Goal: Use online tool/utility

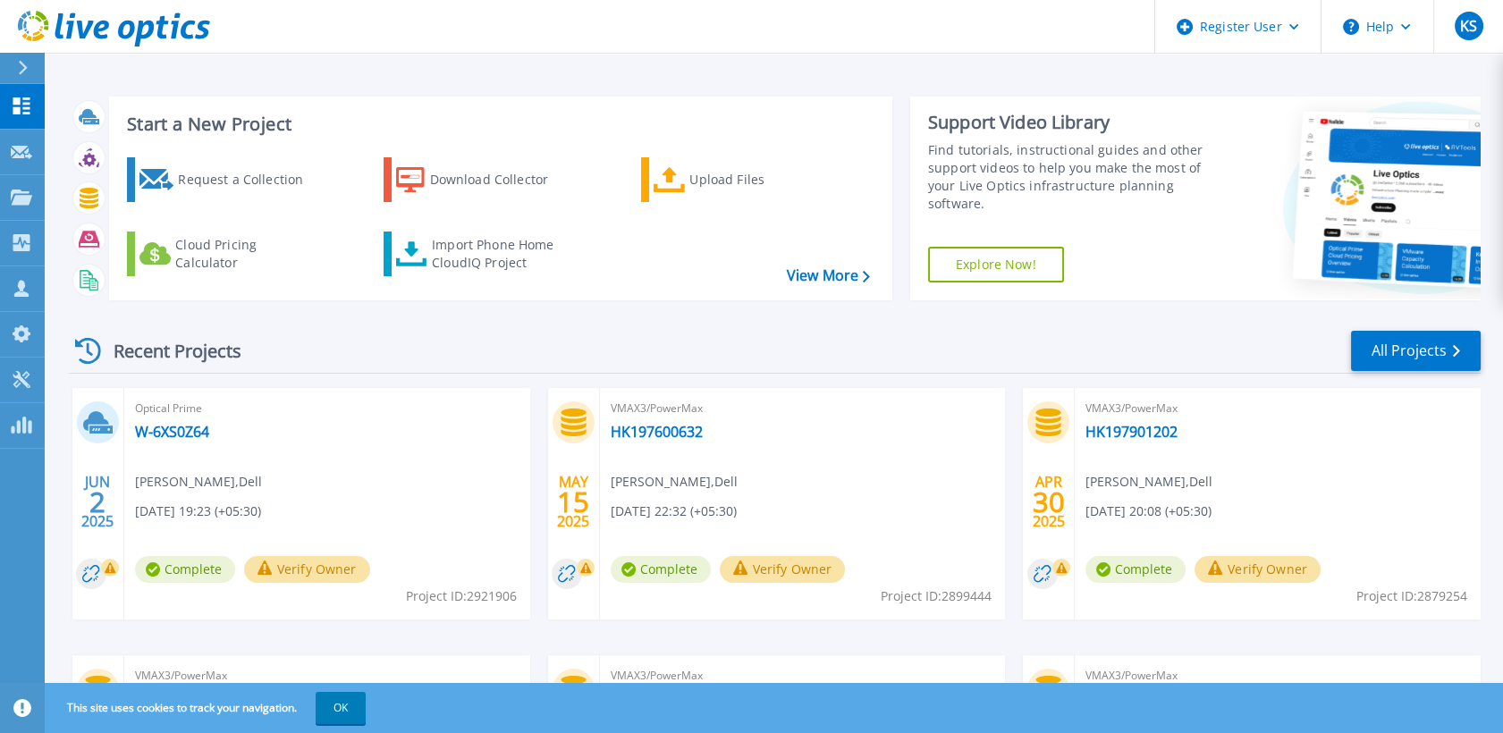
click at [6, 68] on button at bounding box center [22, 68] width 45 height 31
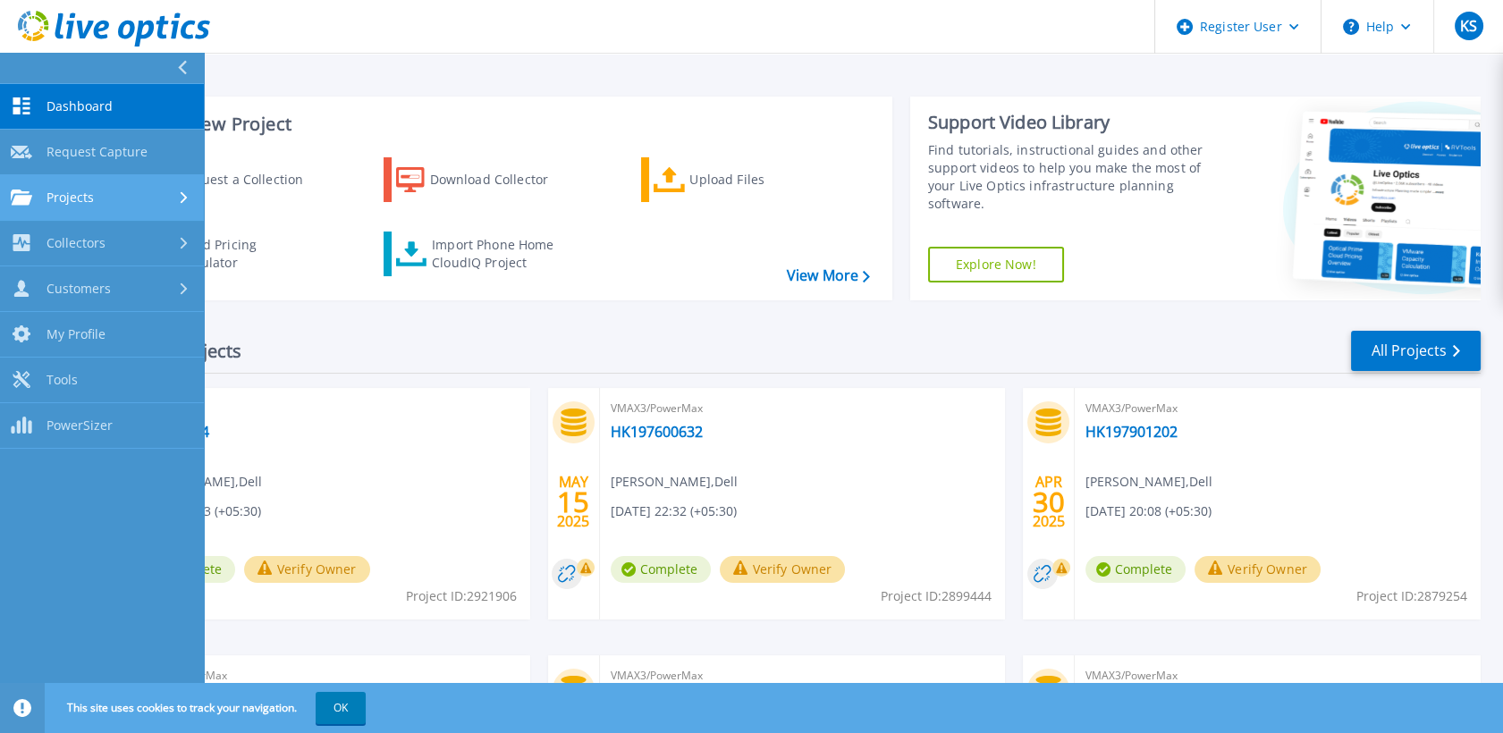
click at [133, 190] on div "Projects" at bounding box center [102, 198] width 182 height 16
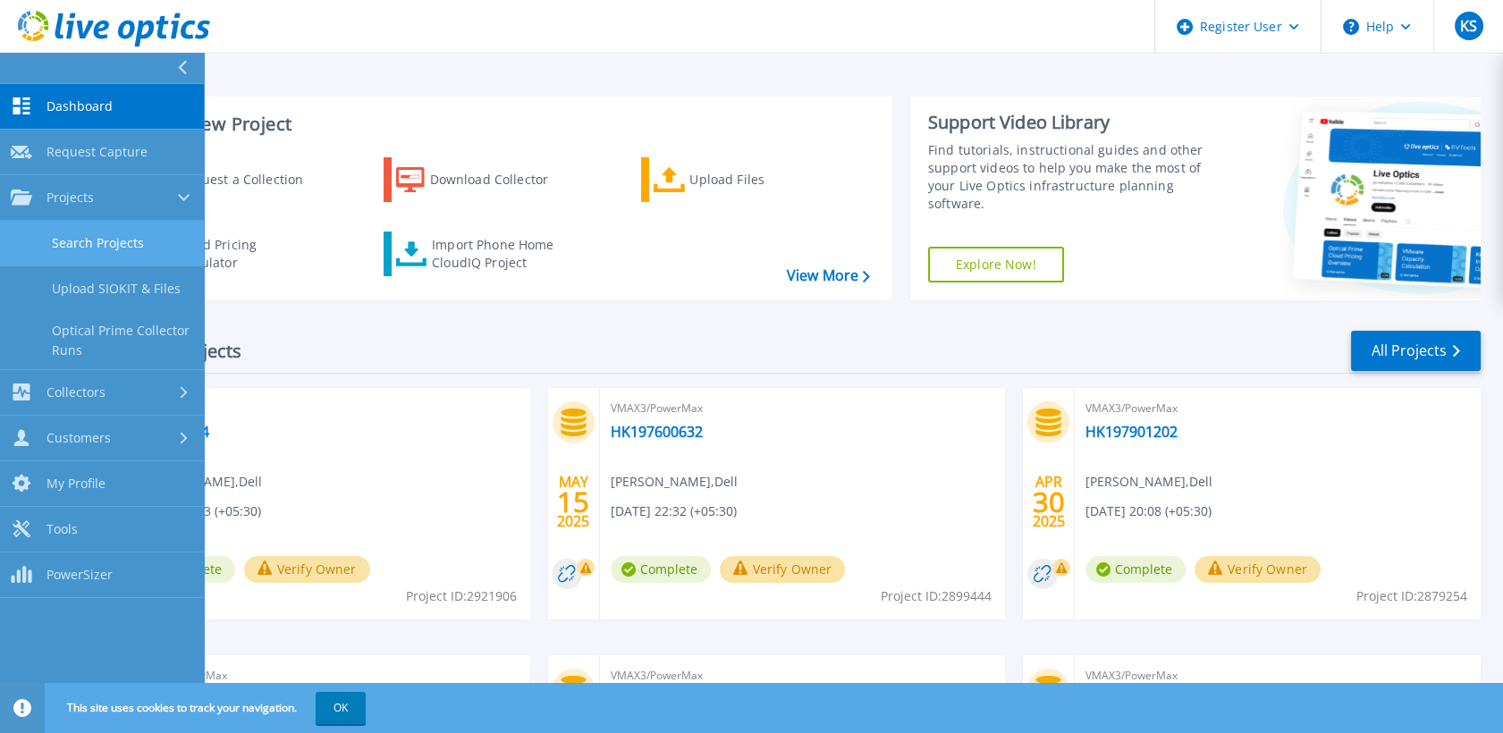
click at [126, 245] on link "Search Projects" at bounding box center [102, 244] width 204 height 46
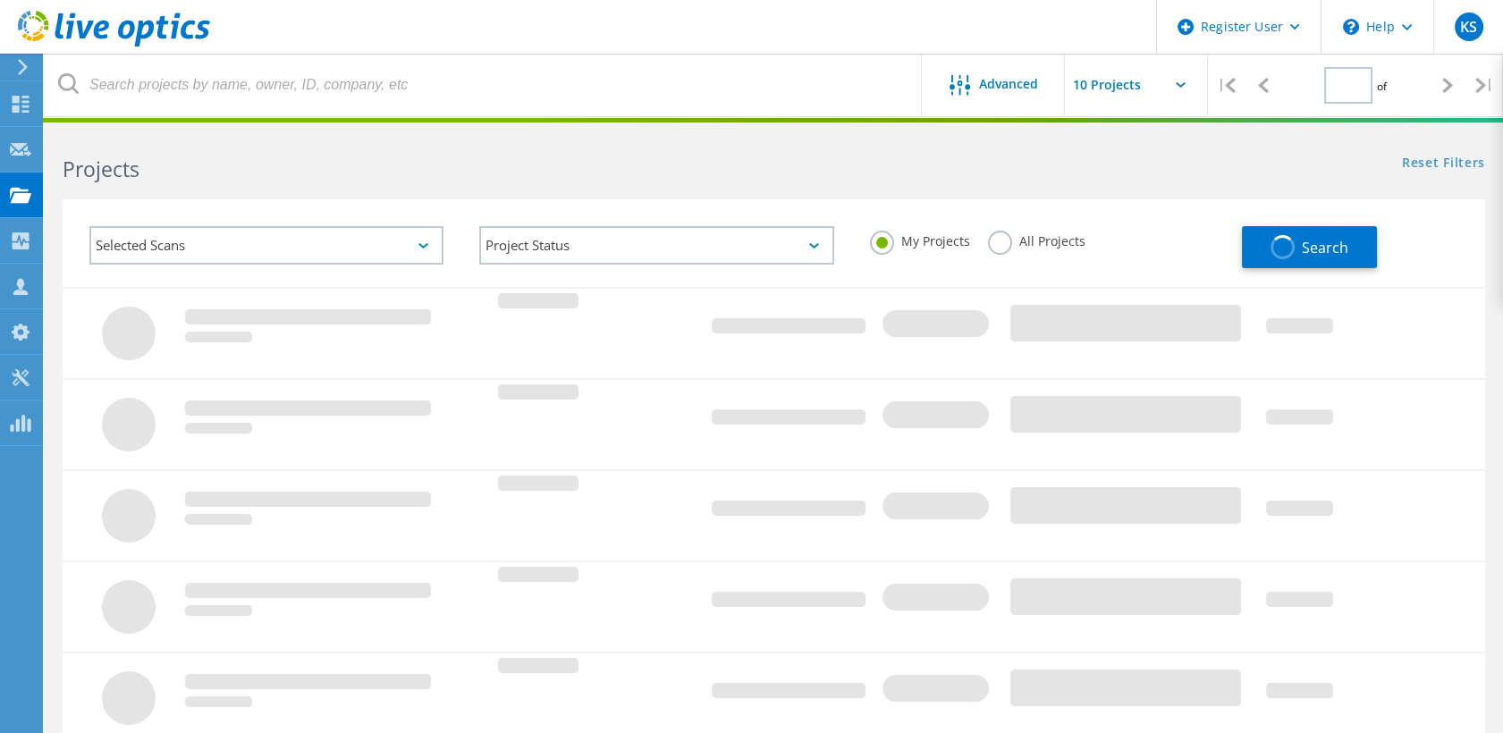
type input "1"
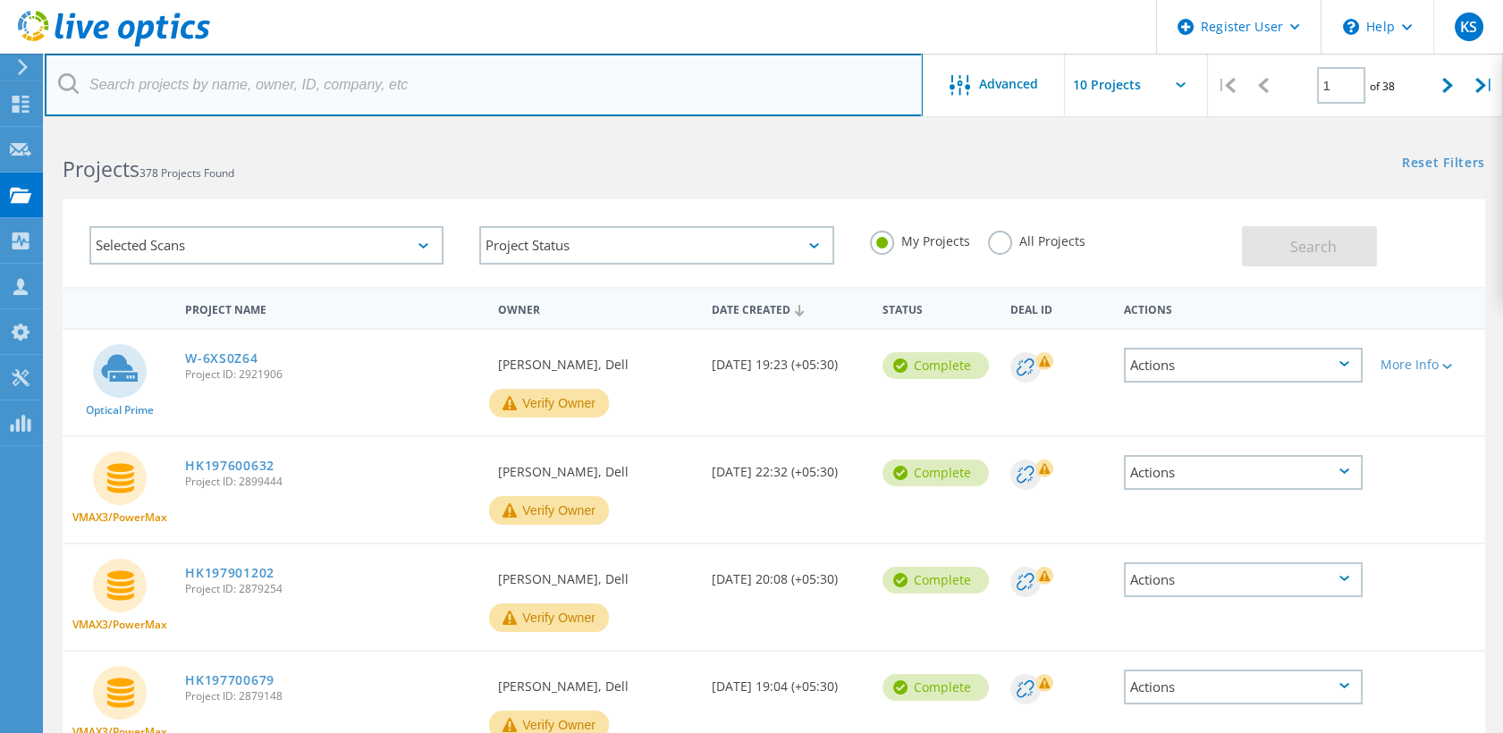
click at [291, 83] on input "text" at bounding box center [484, 85] width 878 height 63
paste input "3VWC6S3"
type input "3VWC6S3"
click at [293, 96] on input "text" at bounding box center [484, 85] width 878 height 63
paste input "FNM00184900485"
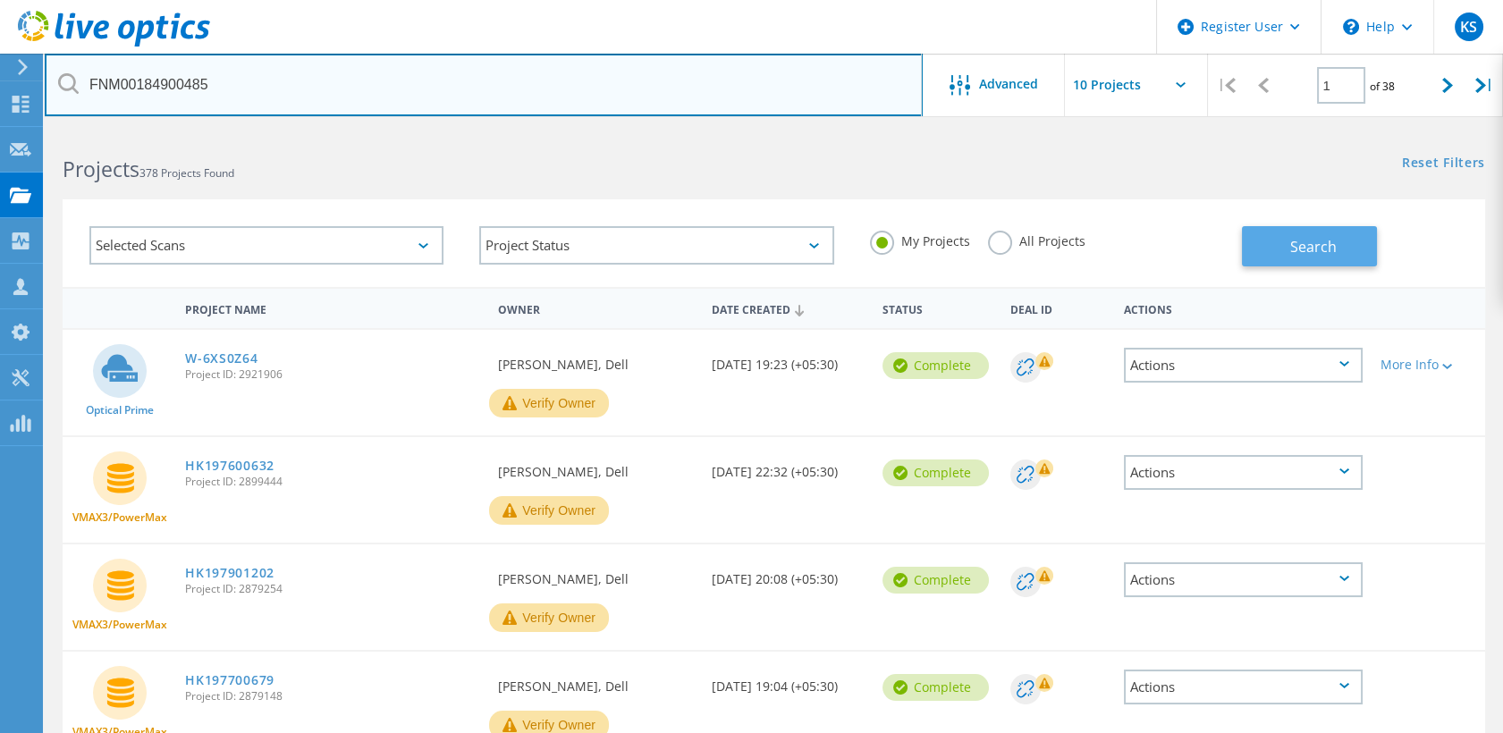
type input "FNM00184900485"
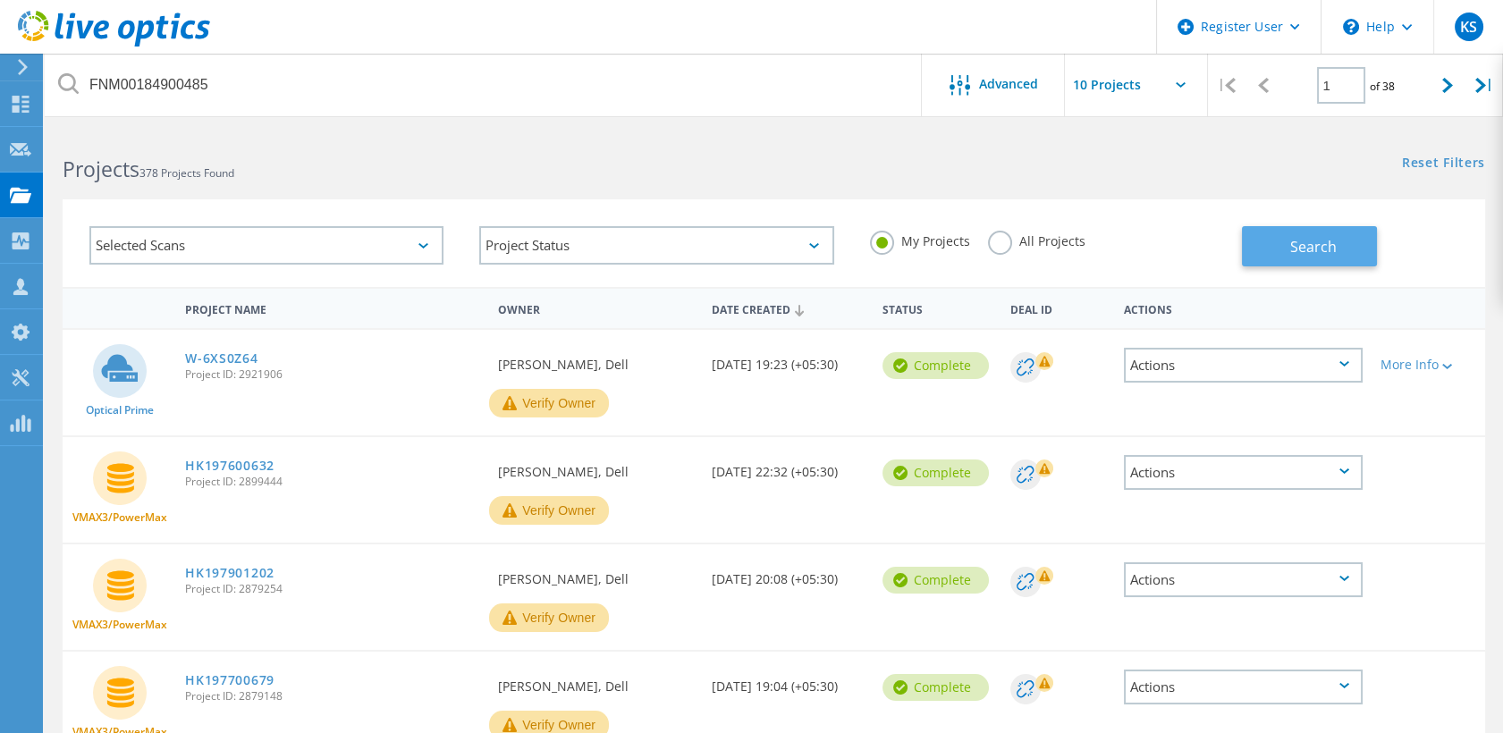
click at [1264, 247] on button "Search" at bounding box center [1309, 246] width 135 height 40
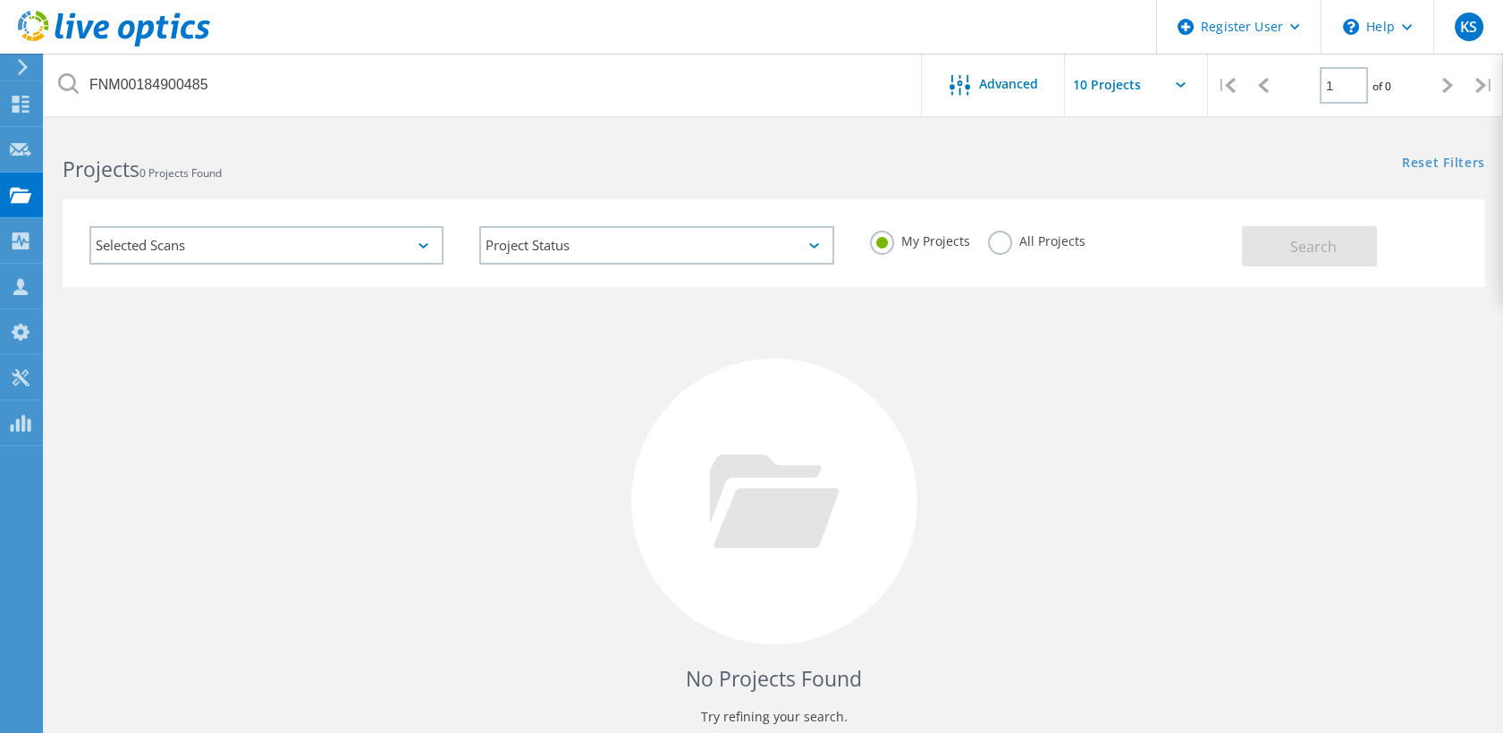
click at [1002, 233] on label "All Projects" at bounding box center [1036, 239] width 97 height 17
click at [0, 0] on input "All Projects" at bounding box center [0, 0] width 0 height 0
click at [1280, 253] on button "Search" at bounding box center [1309, 246] width 135 height 40
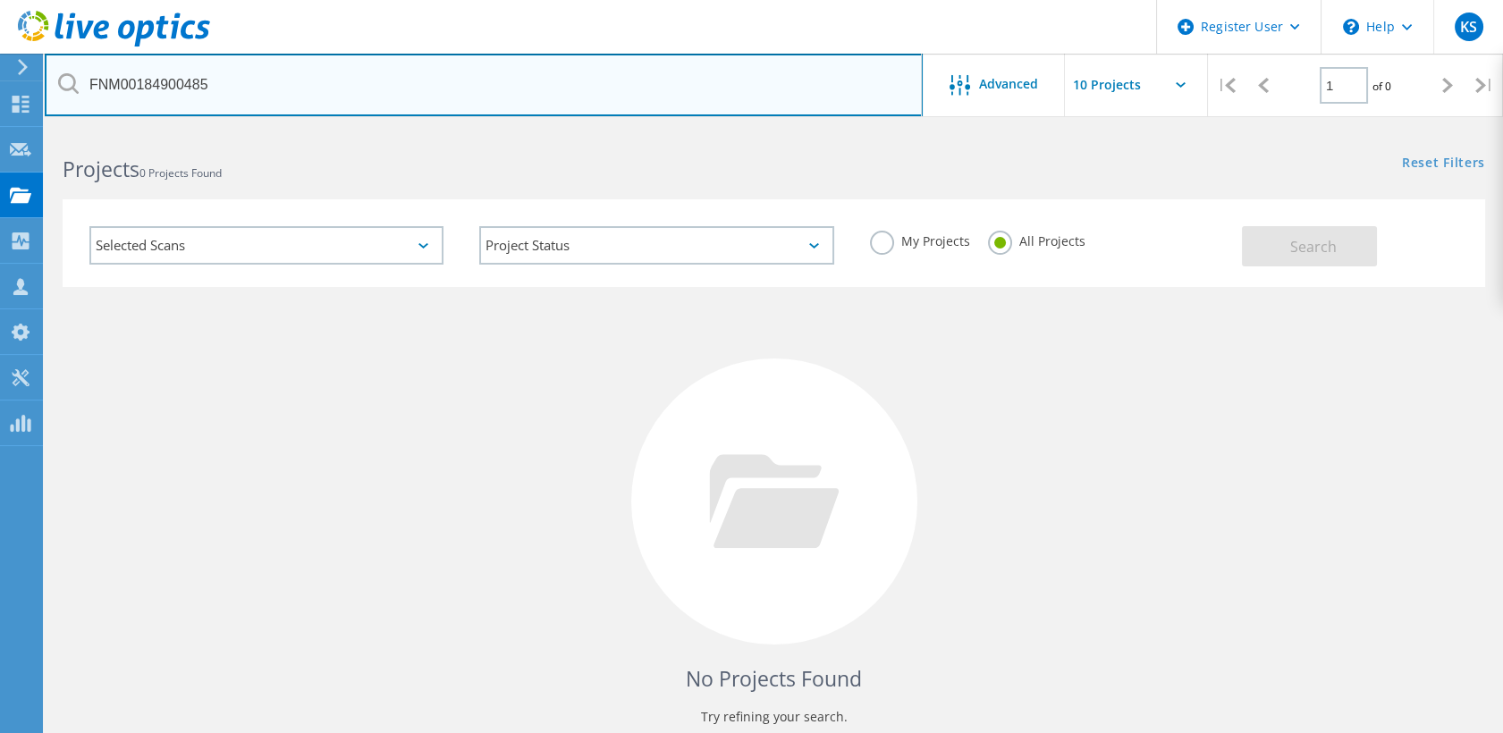
click at [338, 75] on input "FNM00184900485" at bounding box center [484, 85] width 878 height 63
paste input "FNM00184900485"
type input "FNM00184900485"
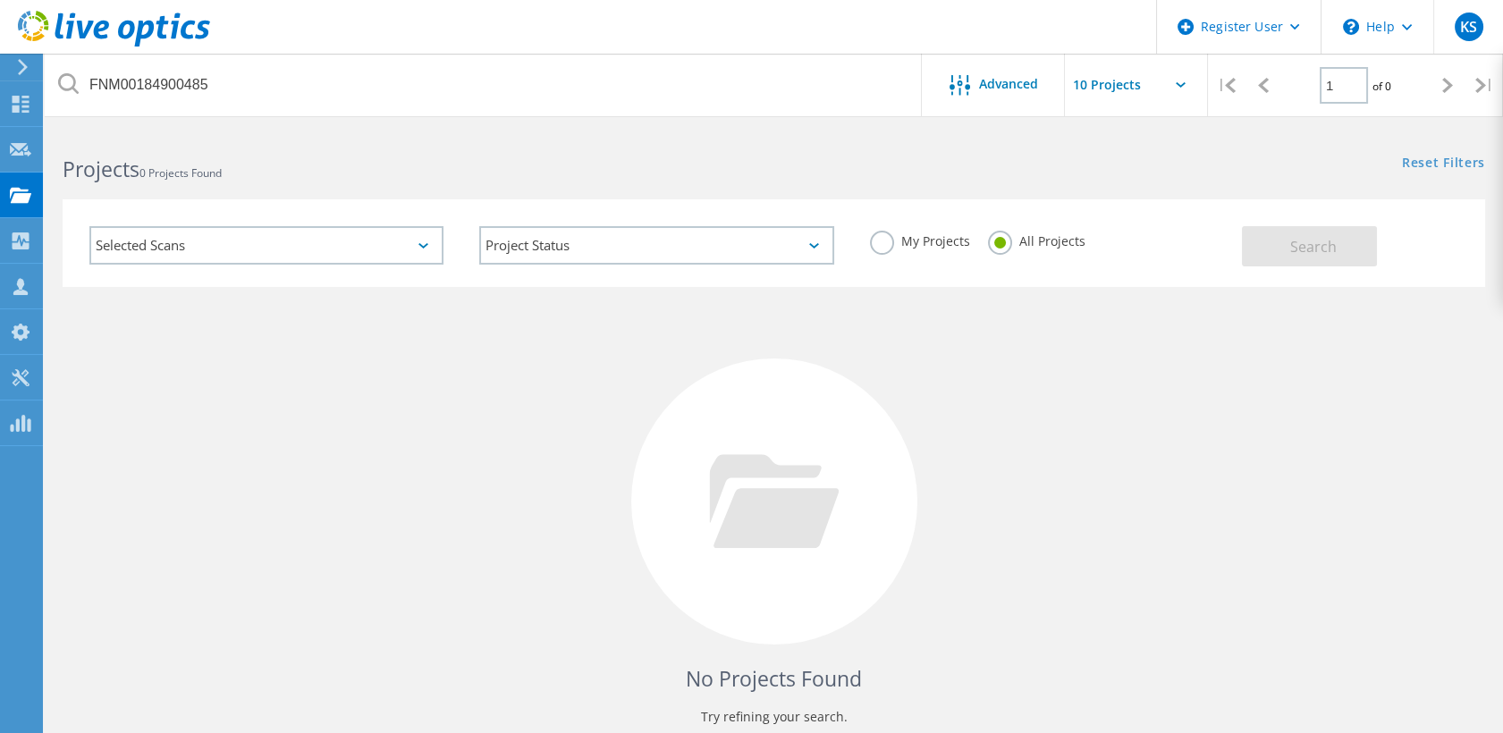
click at [877, 247] on label "My Projects" at bounding box center [920, 239] width 100 height 17
click at [0, 0] on input "My Projects" at bounding box center [0, 0] width 0 height 0
click at [991, 238] on label "All Projects" at bounding box center [1036, 239] width 97 height 17
click at [0, 0] on input "All Projects" at bounding box center [0, 0] width 0 height 0
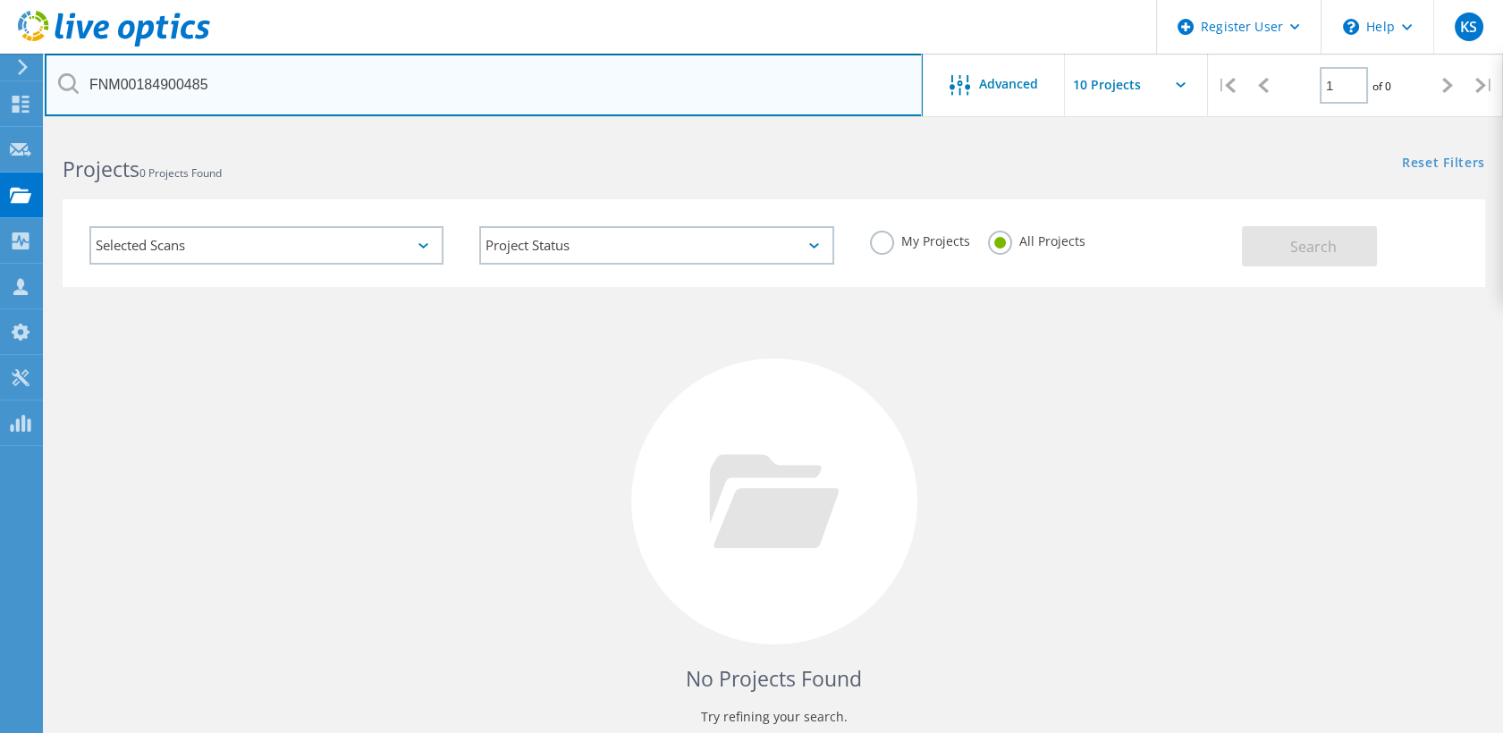
click at [325, 98] on input "FNM00184900485" at bounding box center [484, 85] width 878 height 63
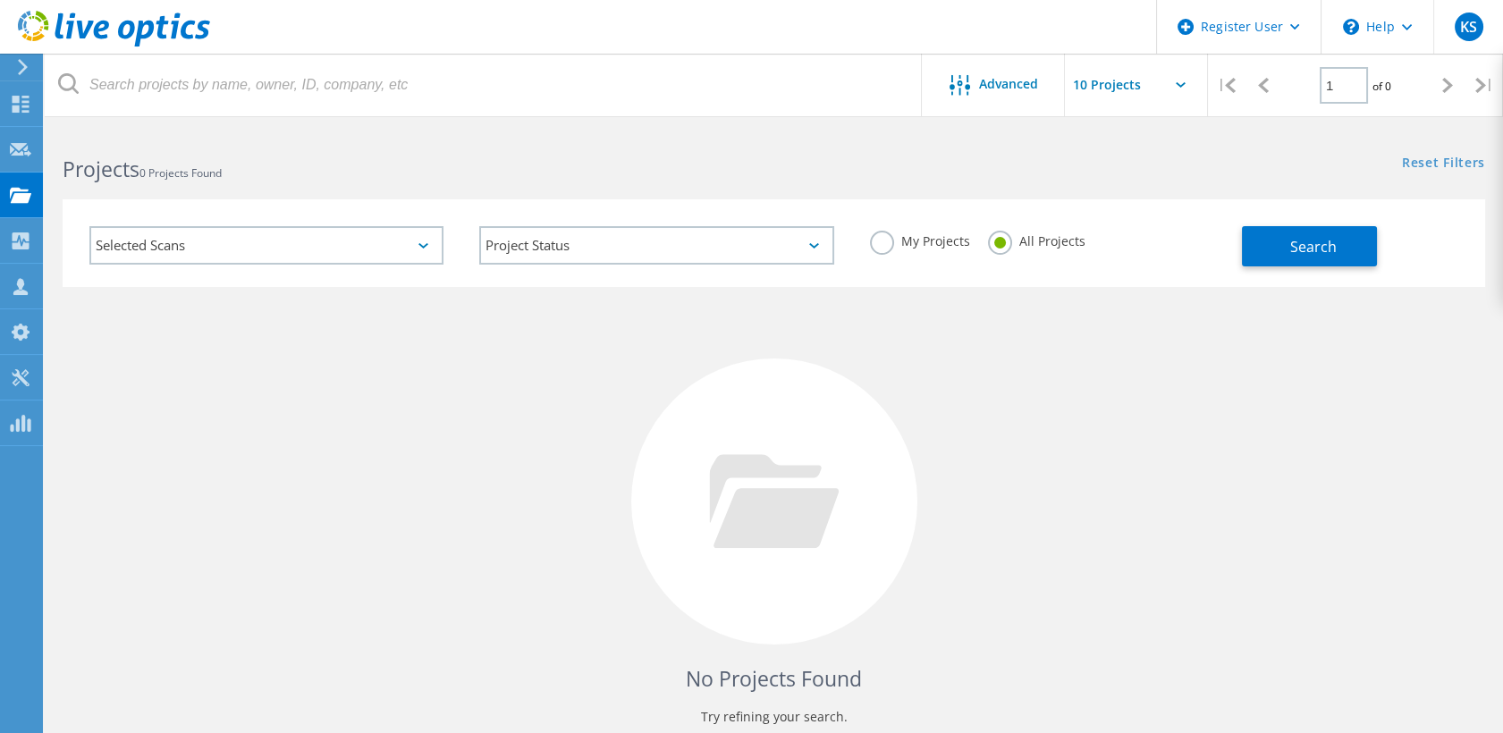
click at [10, 53] on div at bounding box center [105, 27] width 210 height 54
click at [16, 71] on icon at bounding box center [22, 67] width 13 height 16
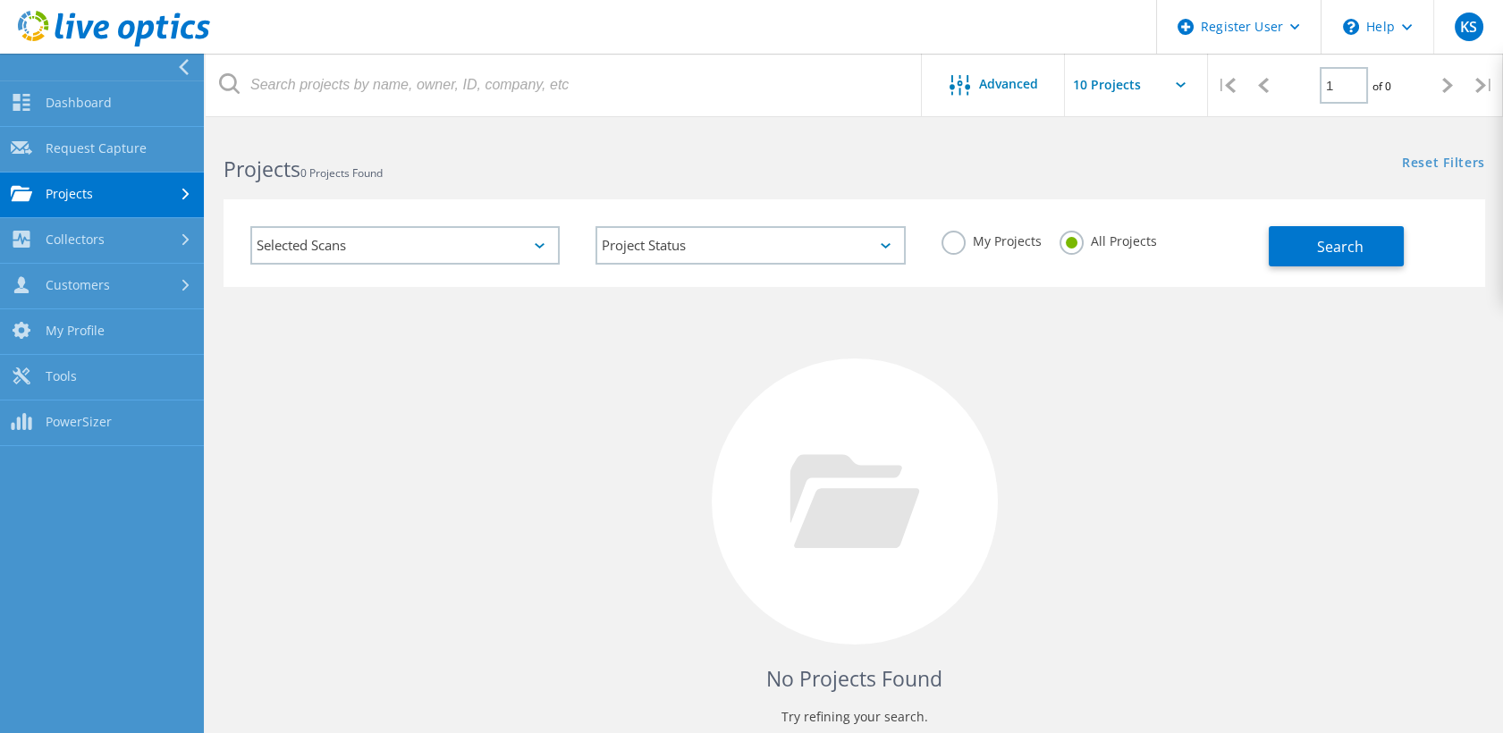
click at [143, 182] on link "Projects" at bounding box center [102, 196] width 204 height 46
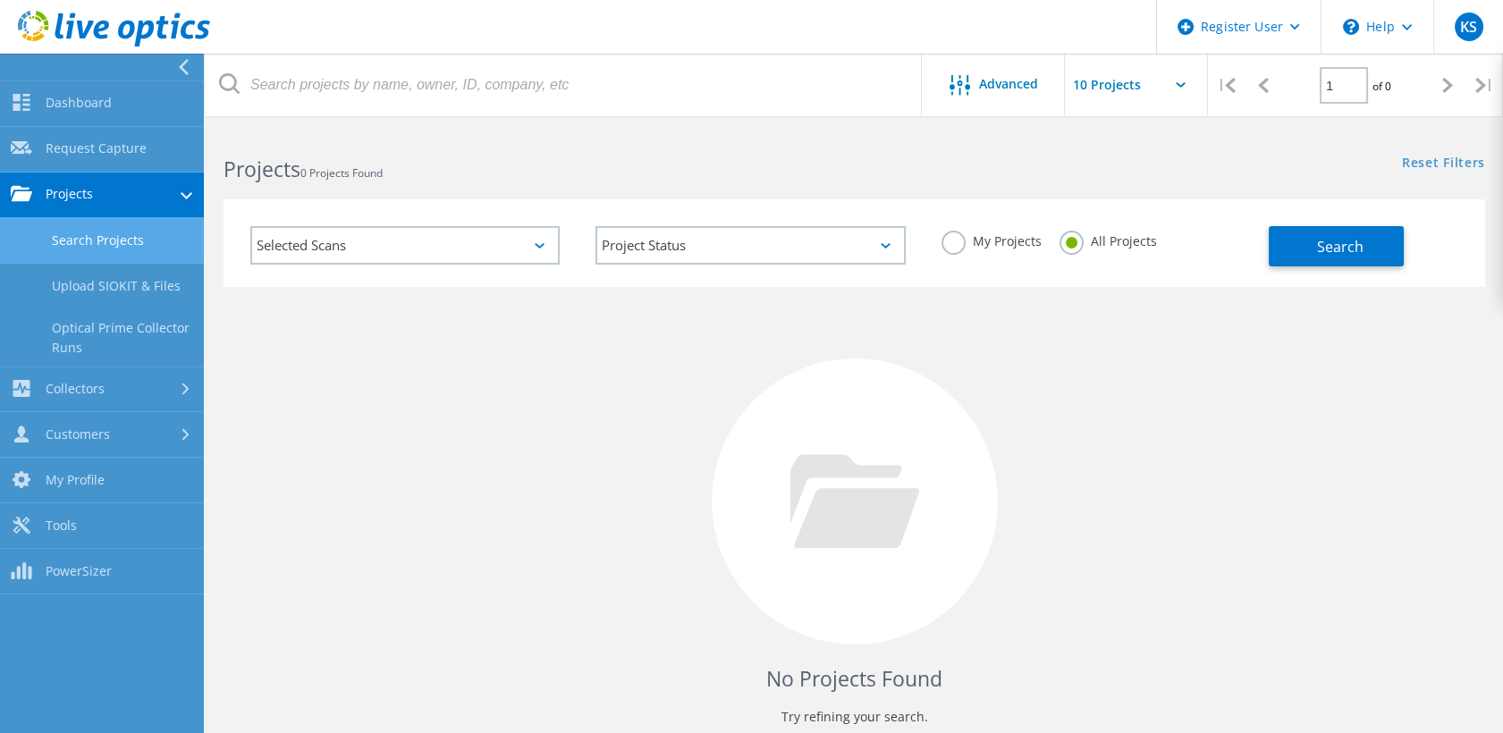
click at [141, 216] on link "Projects" at bounding box center [102, 196] width 204 height 46
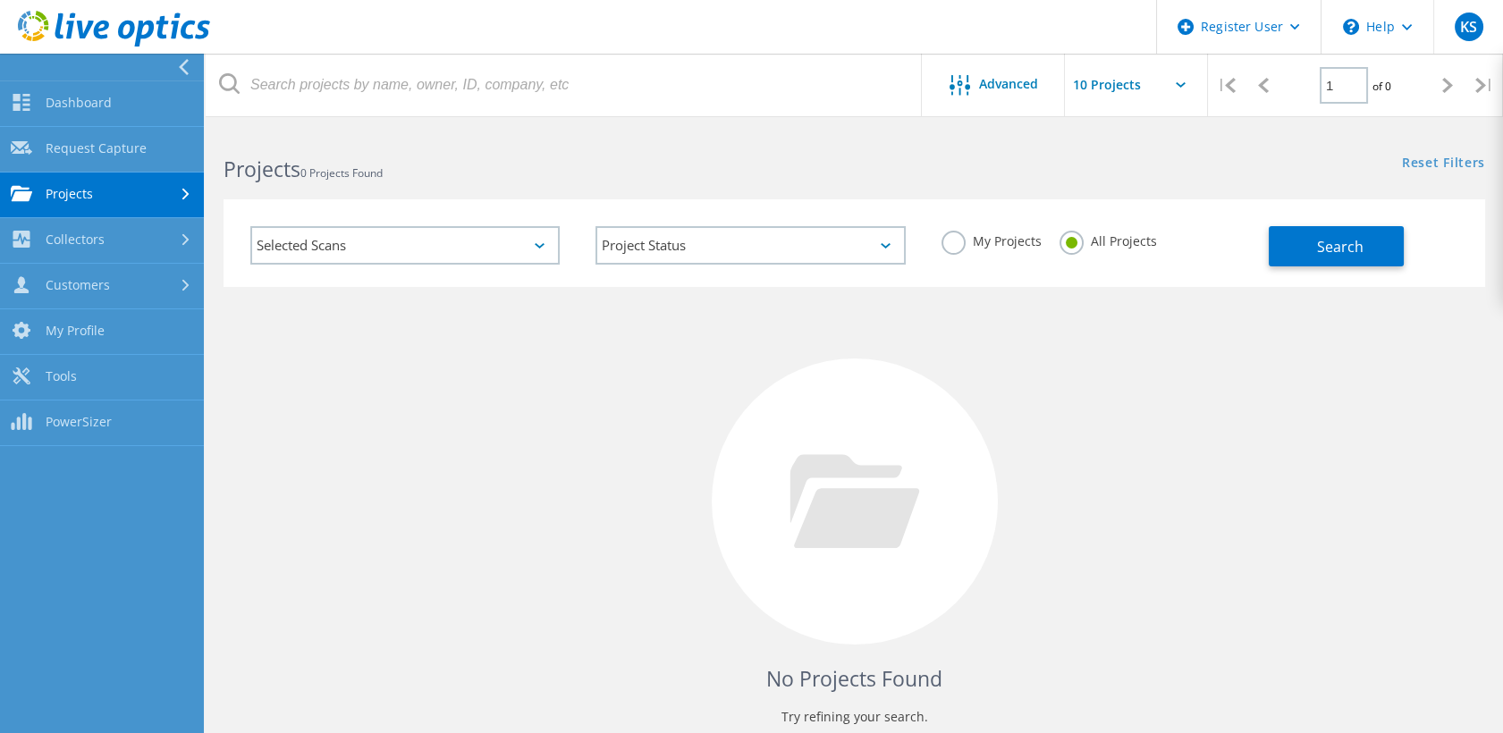
click at [156, 198] on link "Projects" at bounding box center [102, 196] width 204 height 46
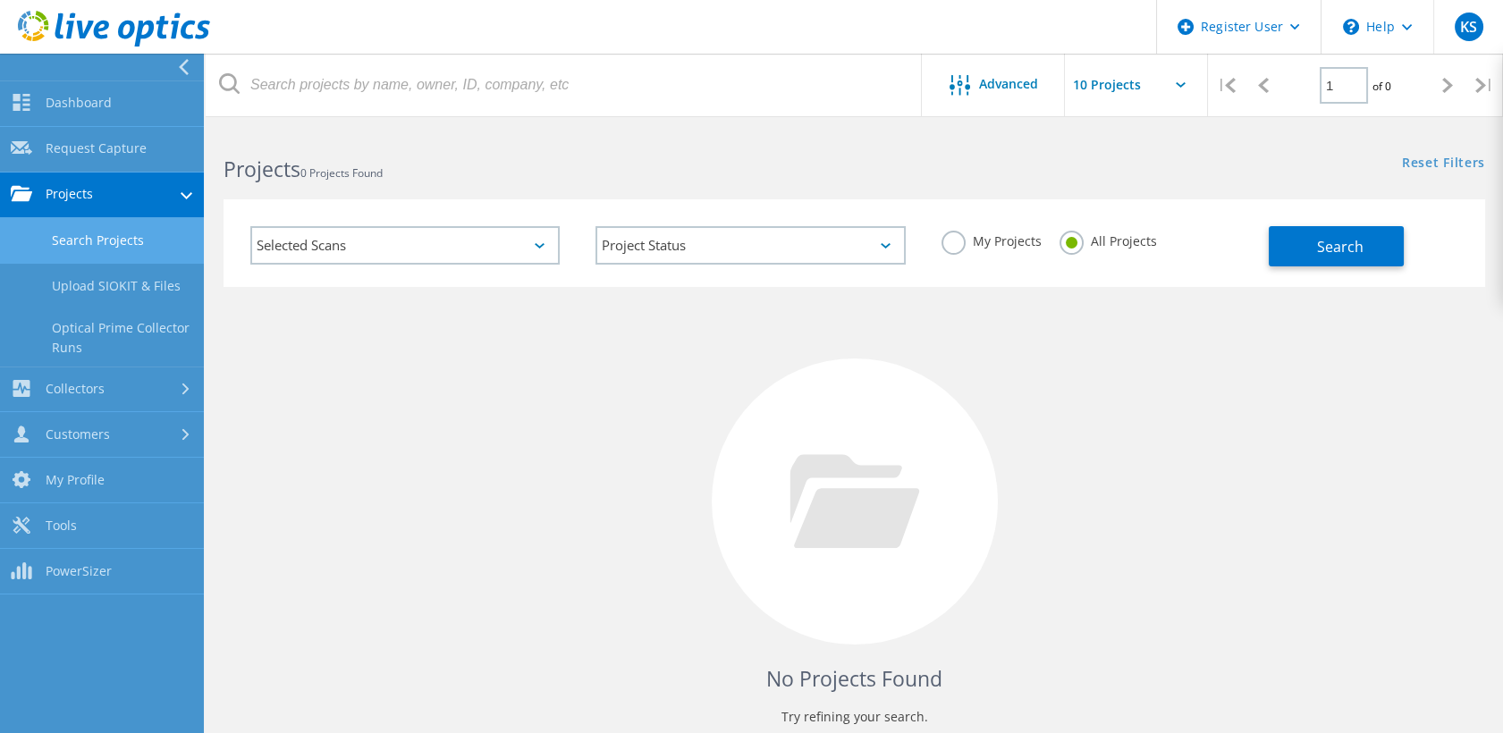
click at [146, 233] on link "Search Projects" at bounding box center [102, 241] width 204 height 46
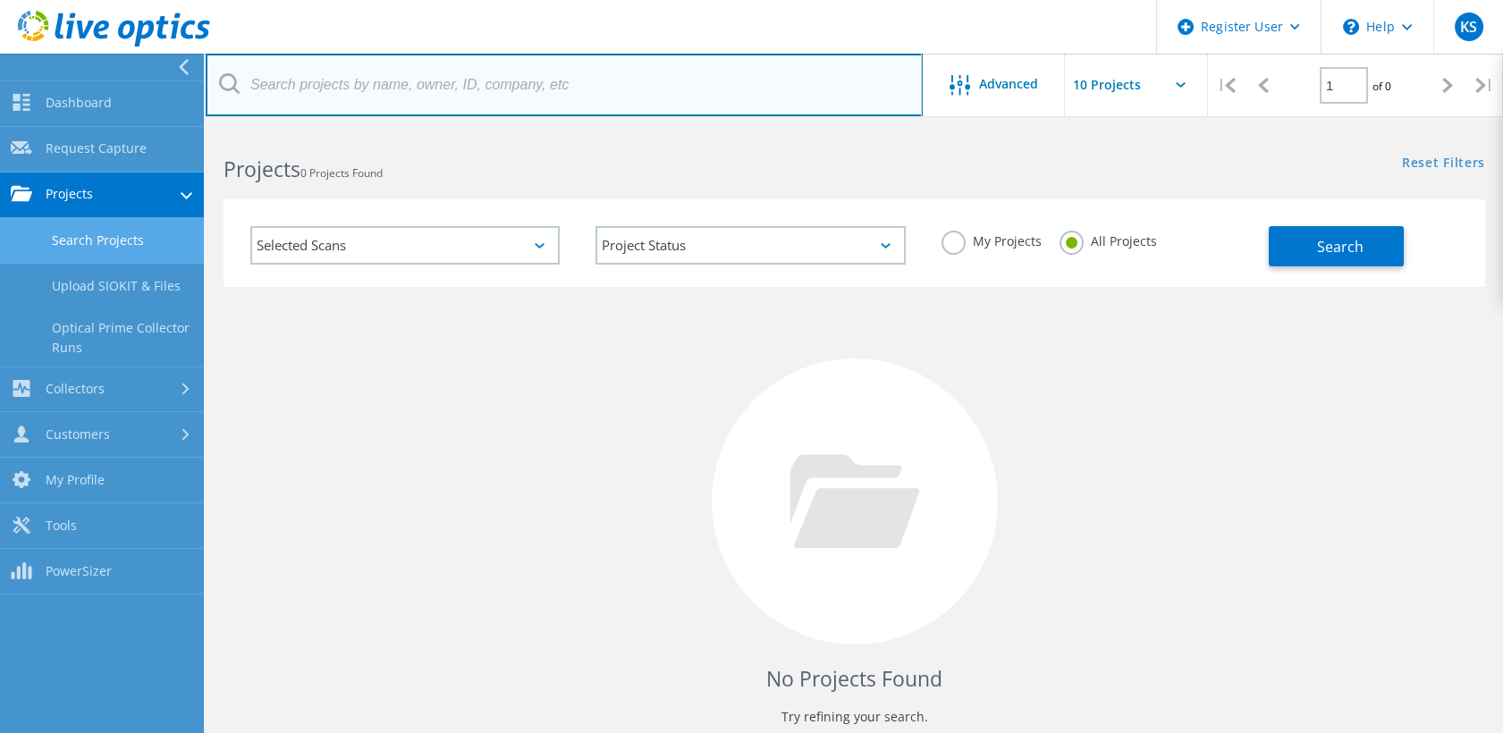
click at [445, 94] on input "text" at bounding box center [564, 85] width 717 height 63
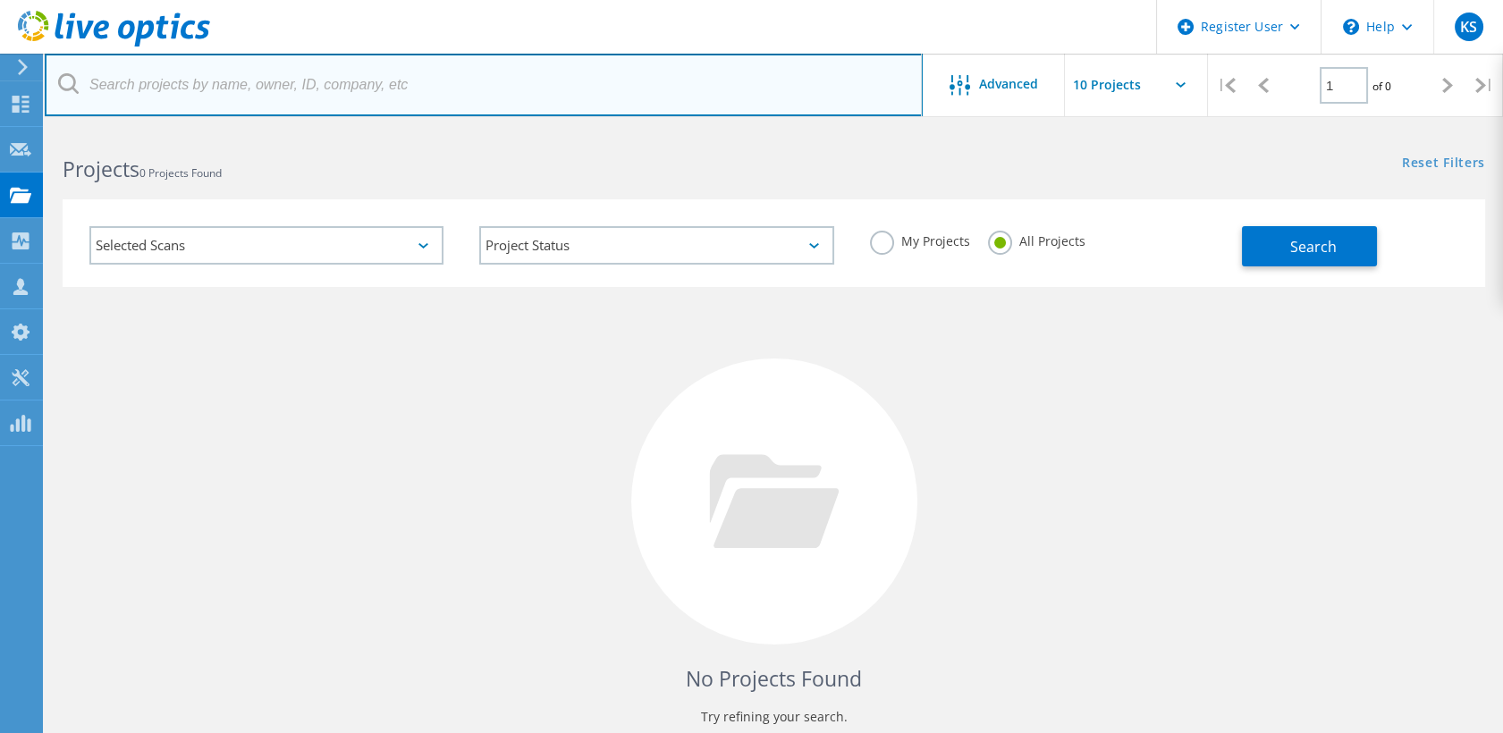
paste input "FNM00184900485"
type input "FNM00184900485"
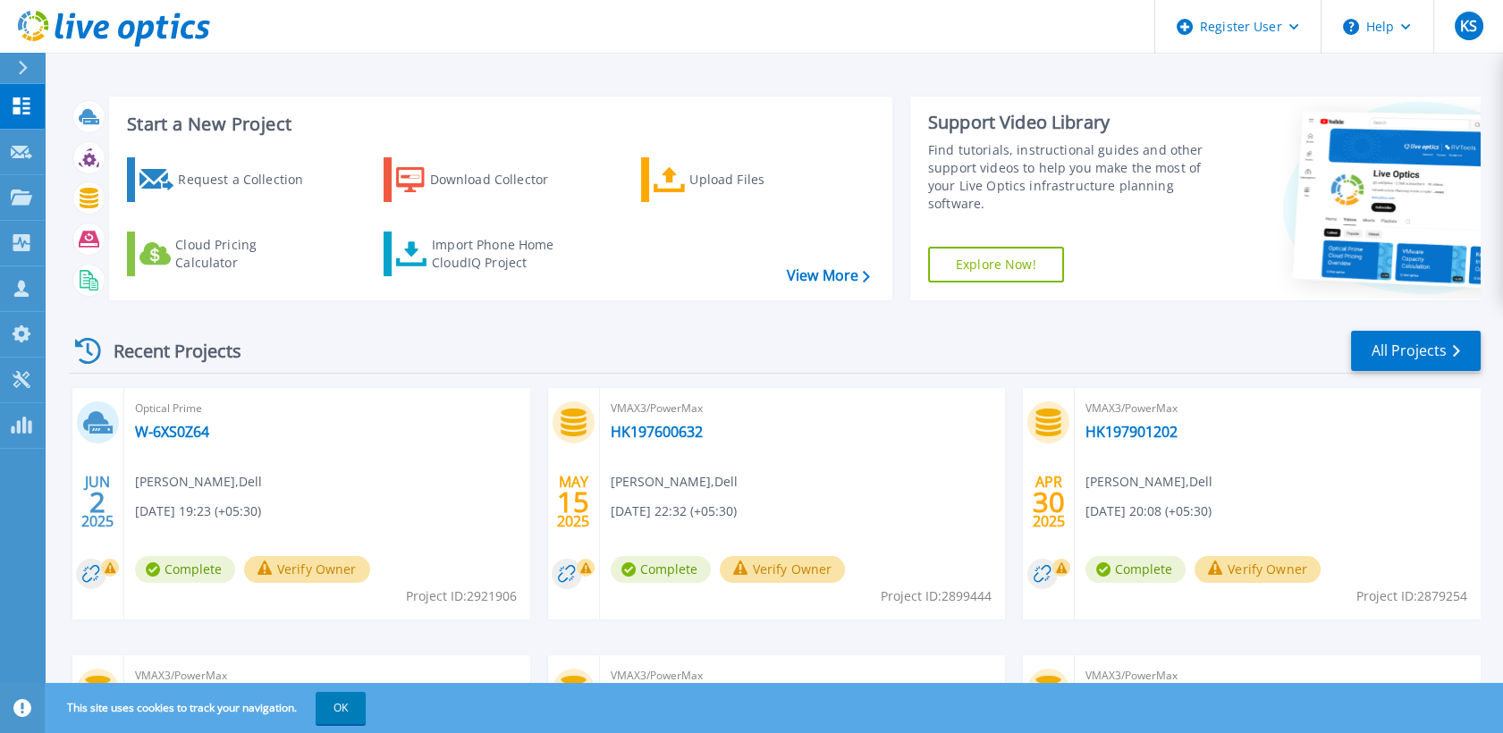
click at [361, 568] on button "Verify Owner" at bounding box center [307, 569] width 126 height 27
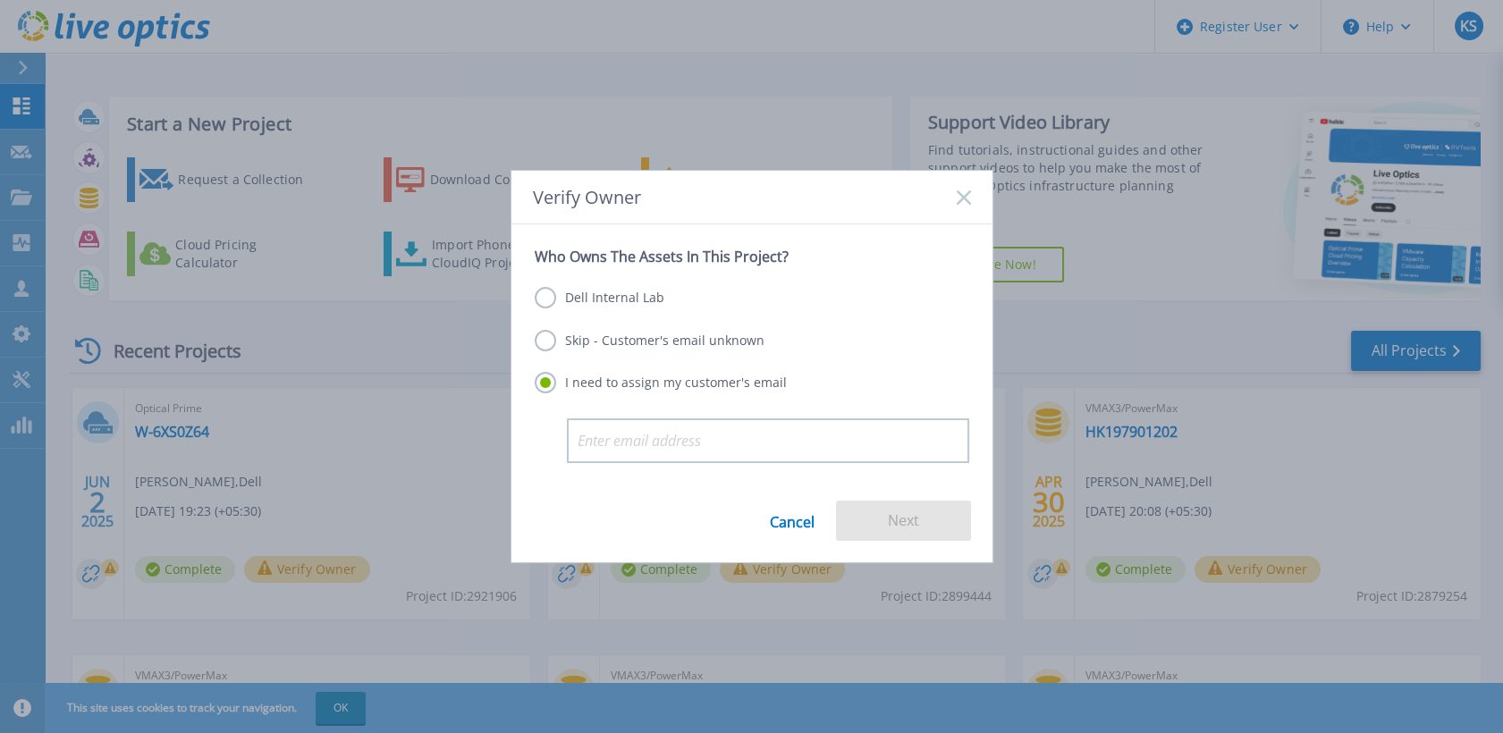
click at [961, 194] on rect at bounding box center [963, 197] width 15 height 15
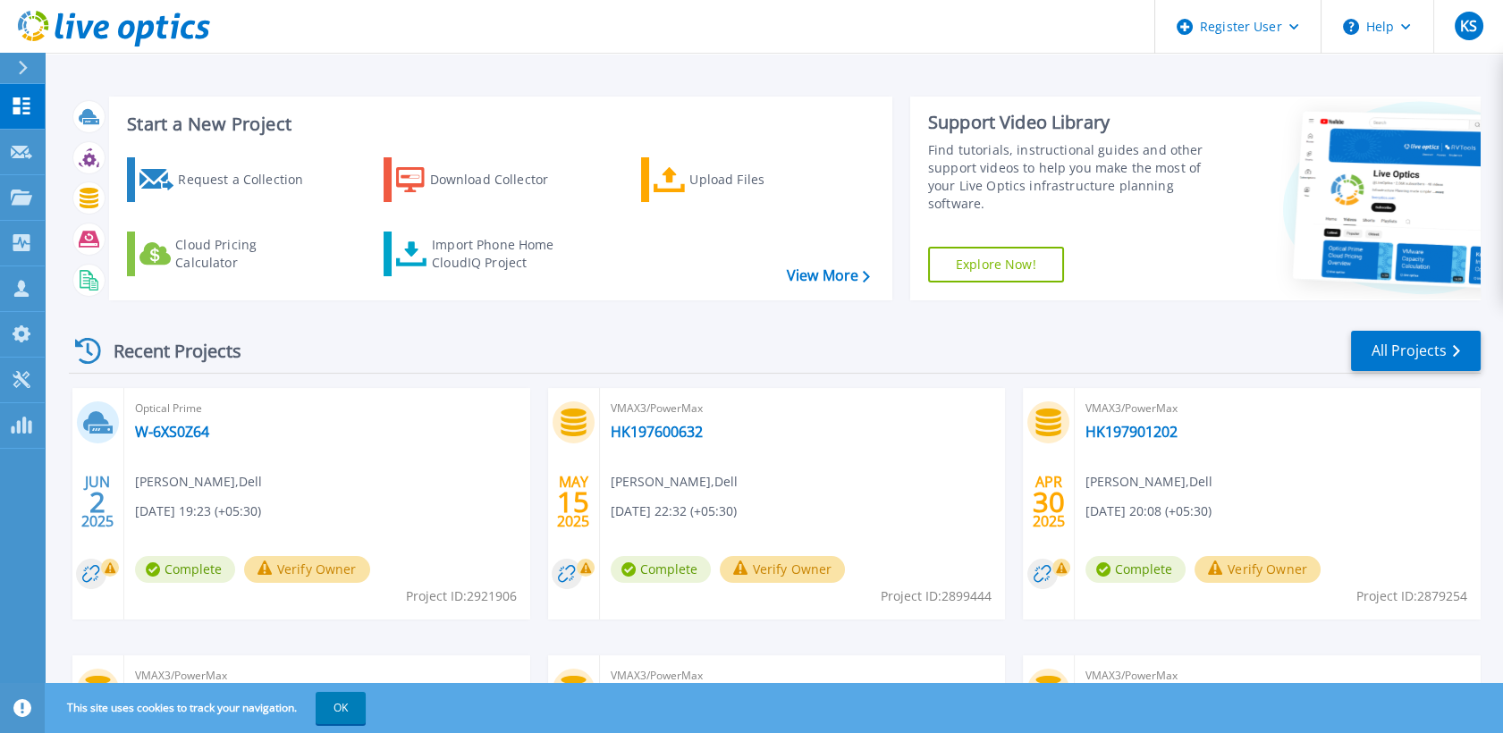
click at [19, 65] on icon at bounding box center [23, 68] width 10 height 14
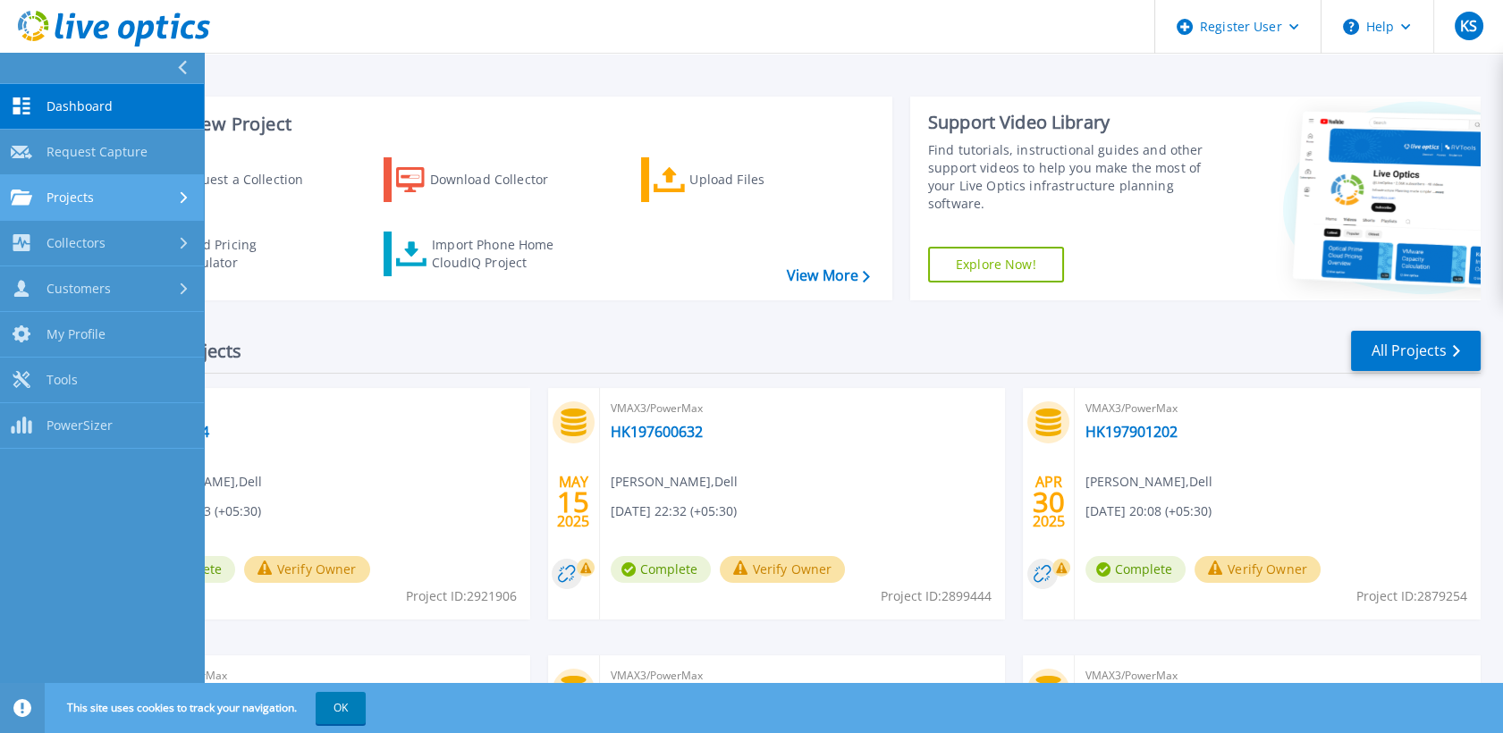
click at [148, 210] on link "Projects Projects" at bounding box center [102, 198] width 204 height 46
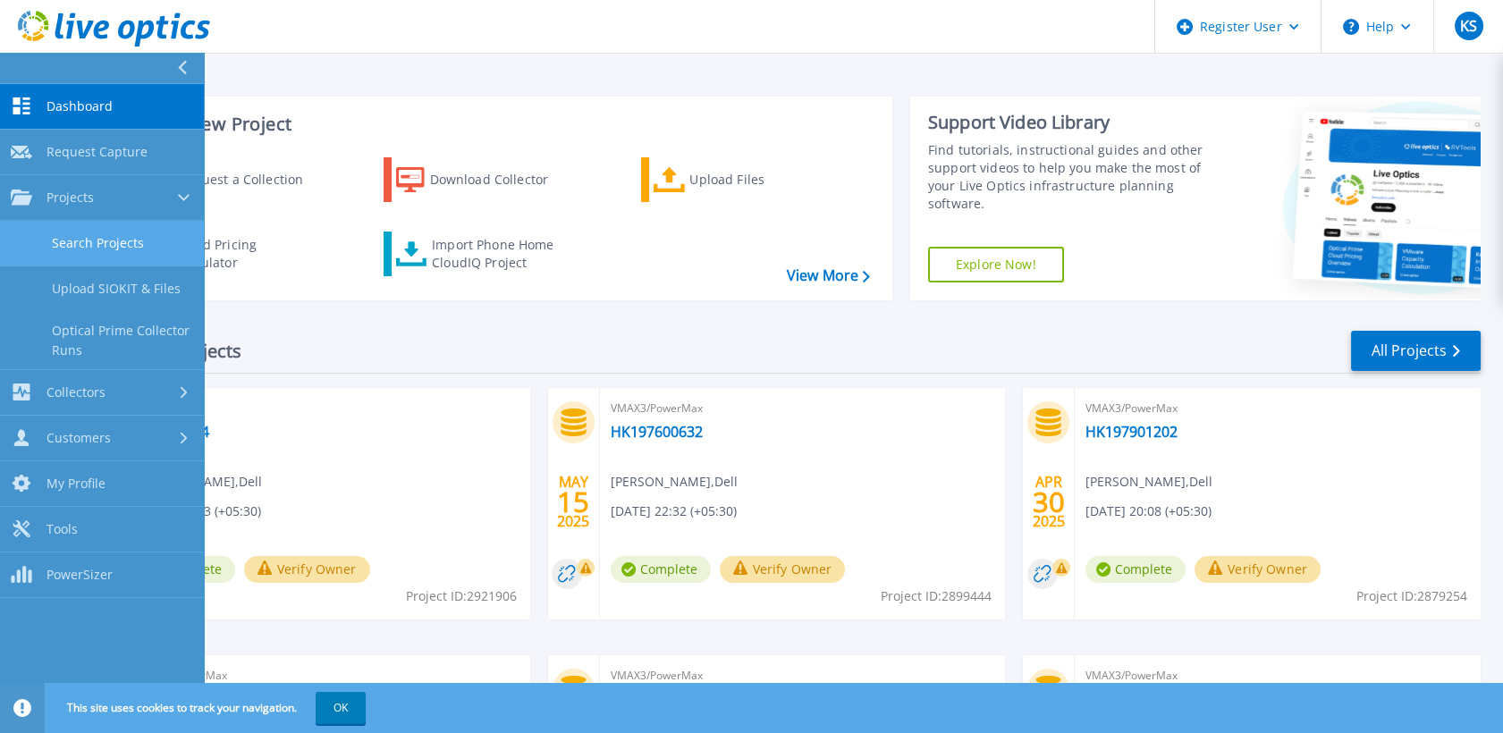
click at [145, 239] on link "Search Projects" at bounding box center [102, 244] width 204 height 46
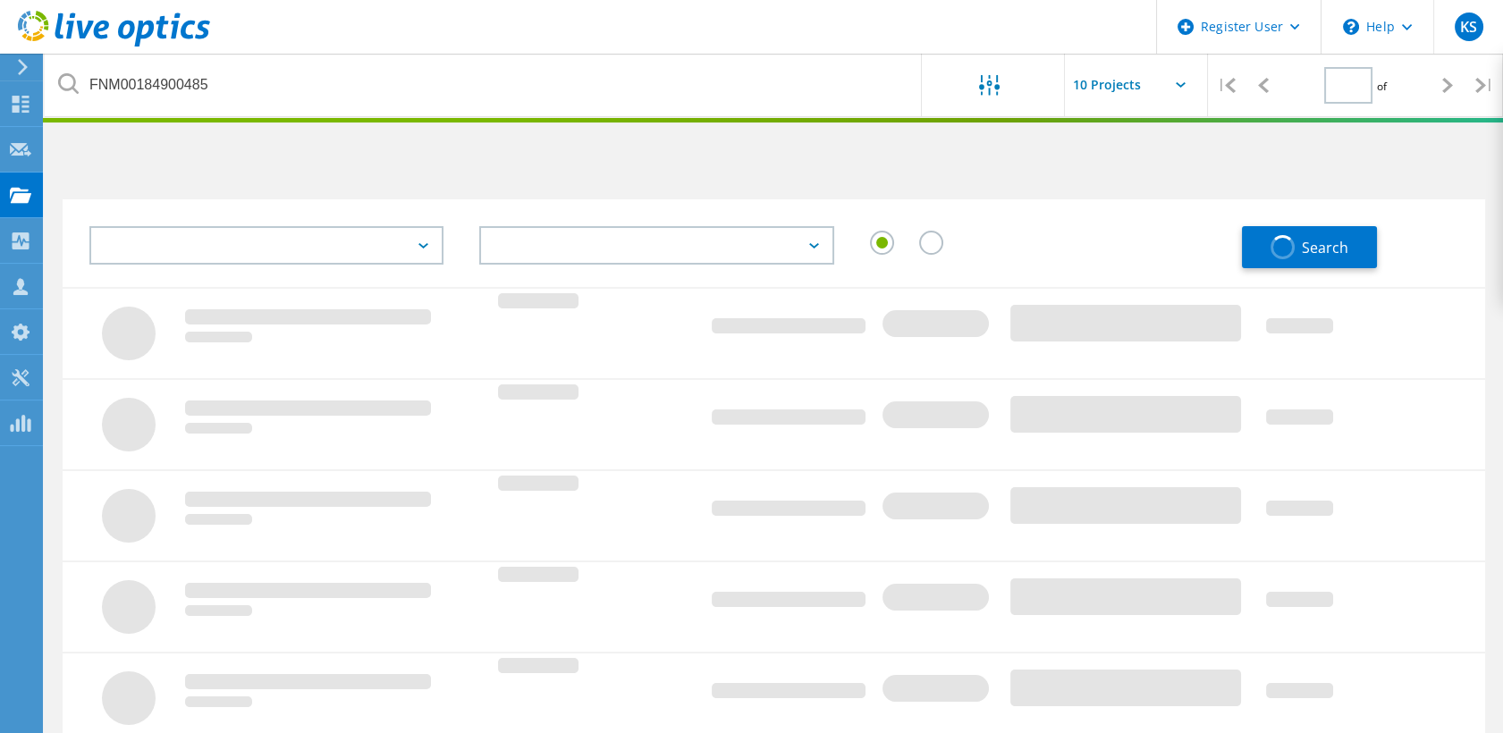
type input "1"
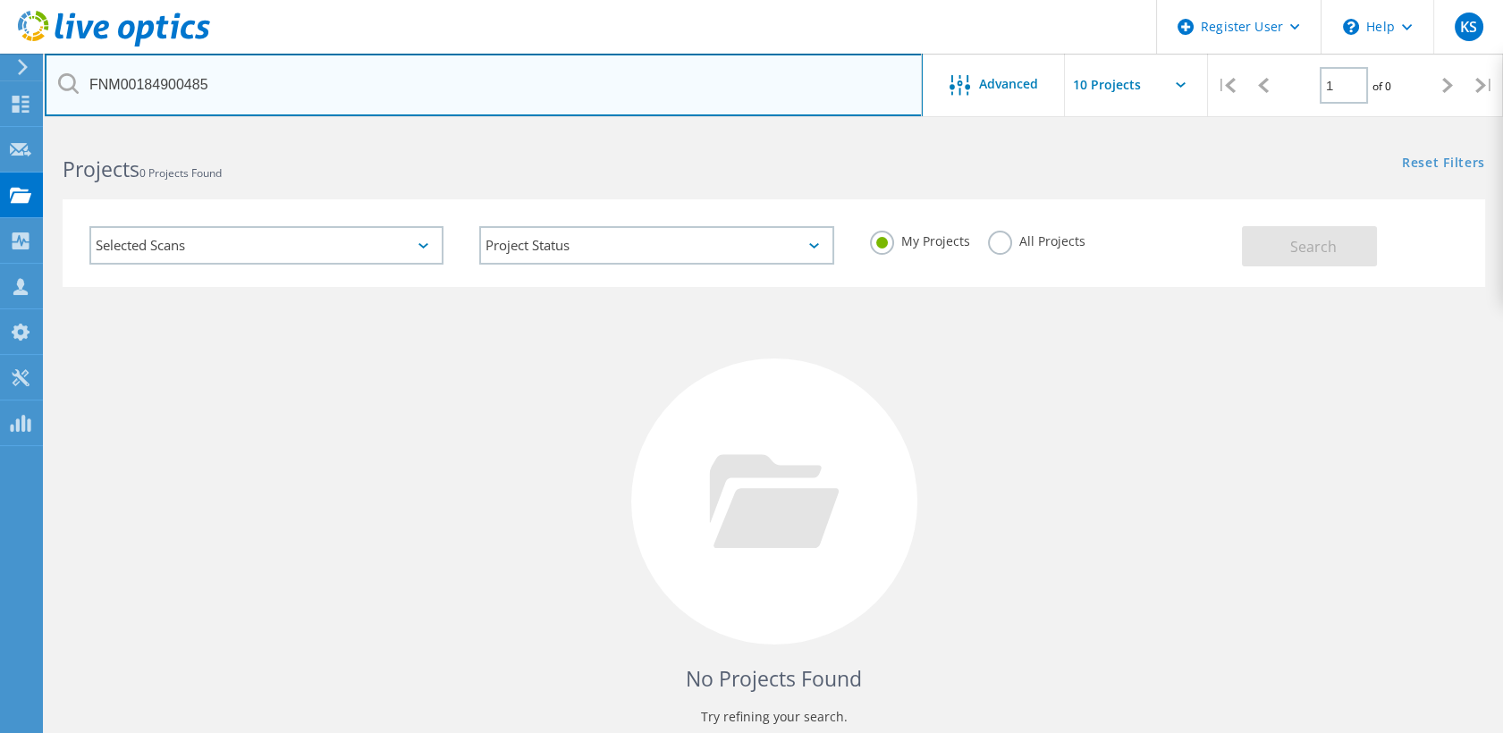
click at [250, 97] on input "FNM00184900485" at bounding box center [484, 85] width 878 height 63
paste input "Intel Xeon Gold 6342 2.8G, 24C/48T, 11.2GT/s, 36M Cache, Turbo, HT (230W) DDR4-…"
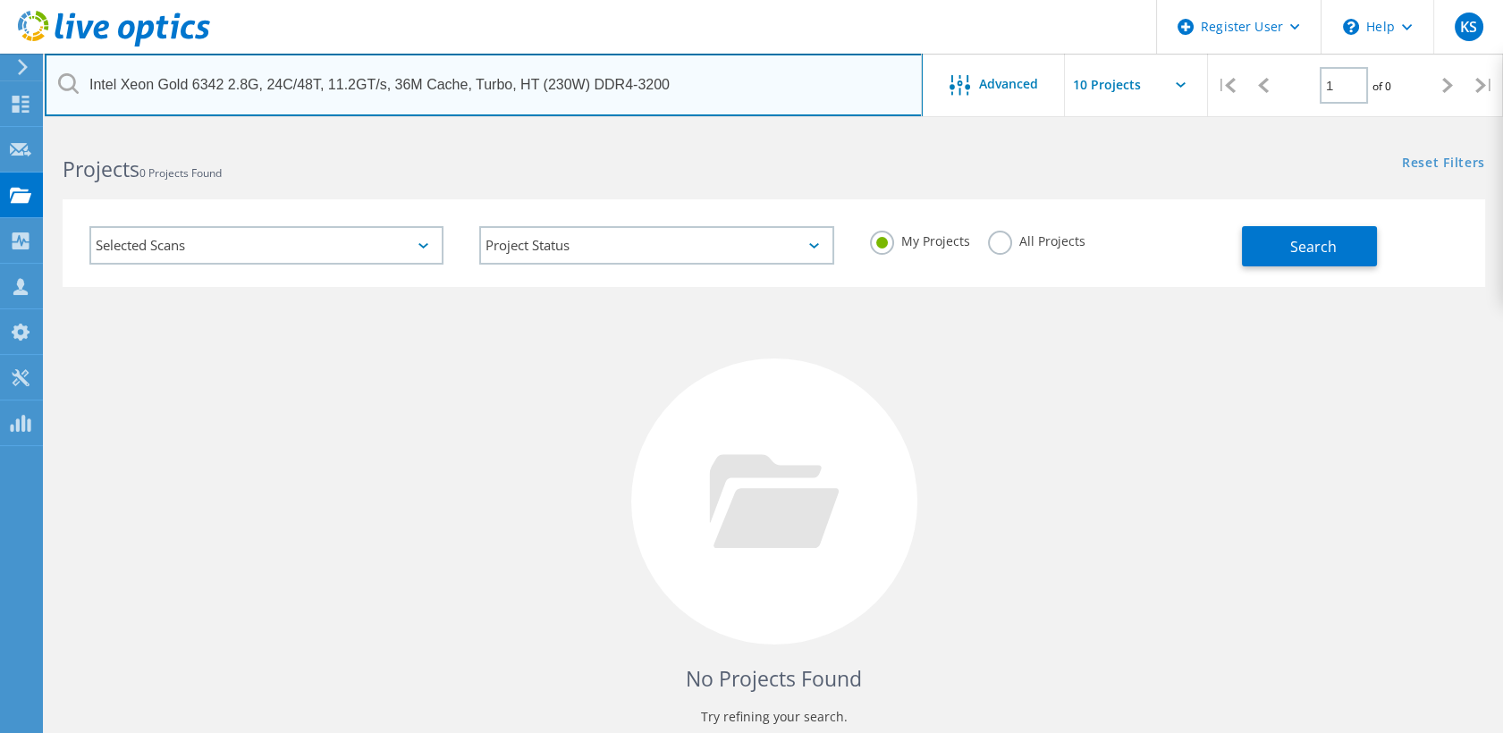
type input "Intel Xeon Gold 6342 2.8G, 24C/48T, 11.2GT/s, 36M Cache, Turbo, HT (230W) DDR4-…"
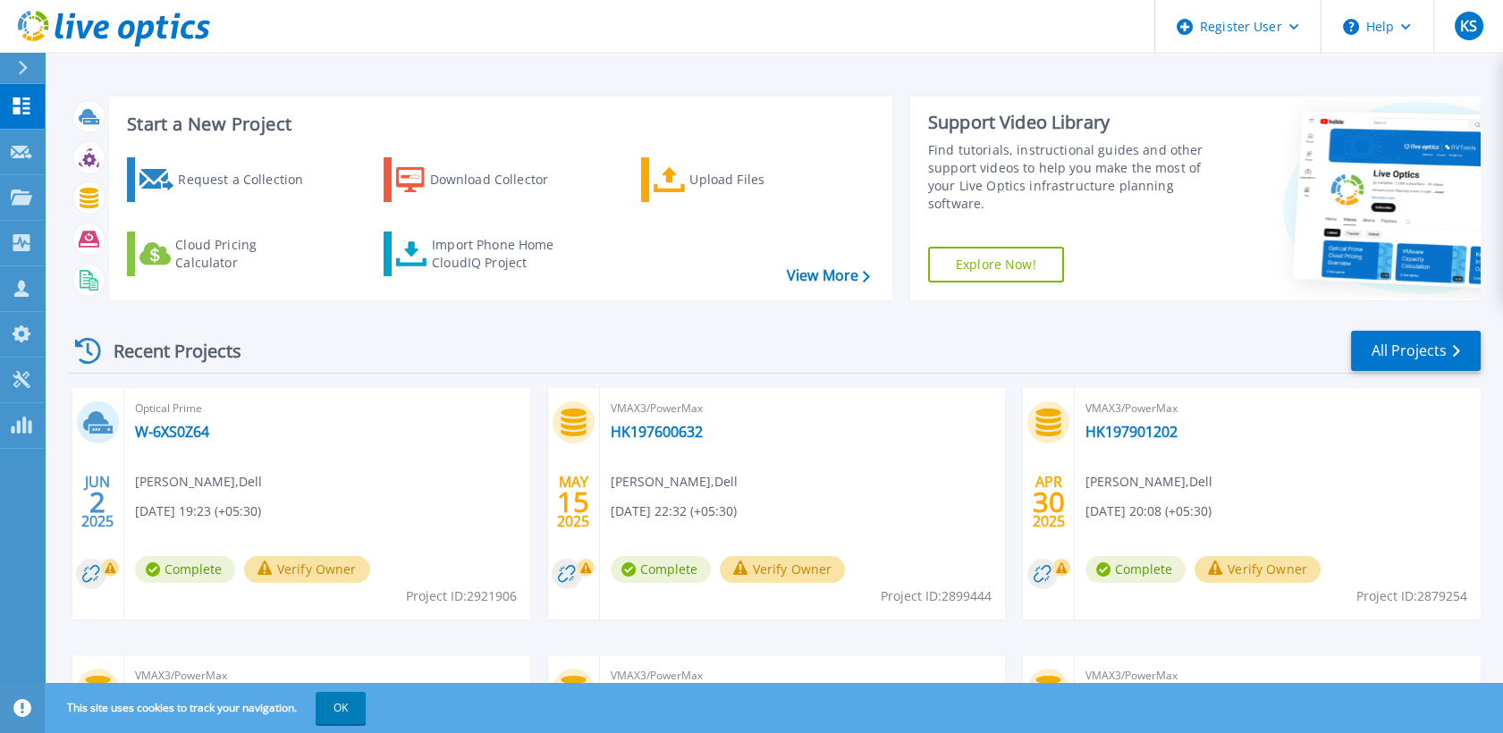
click at [21, 70] on icon at bounding box center [23, 68] width 10 height 14
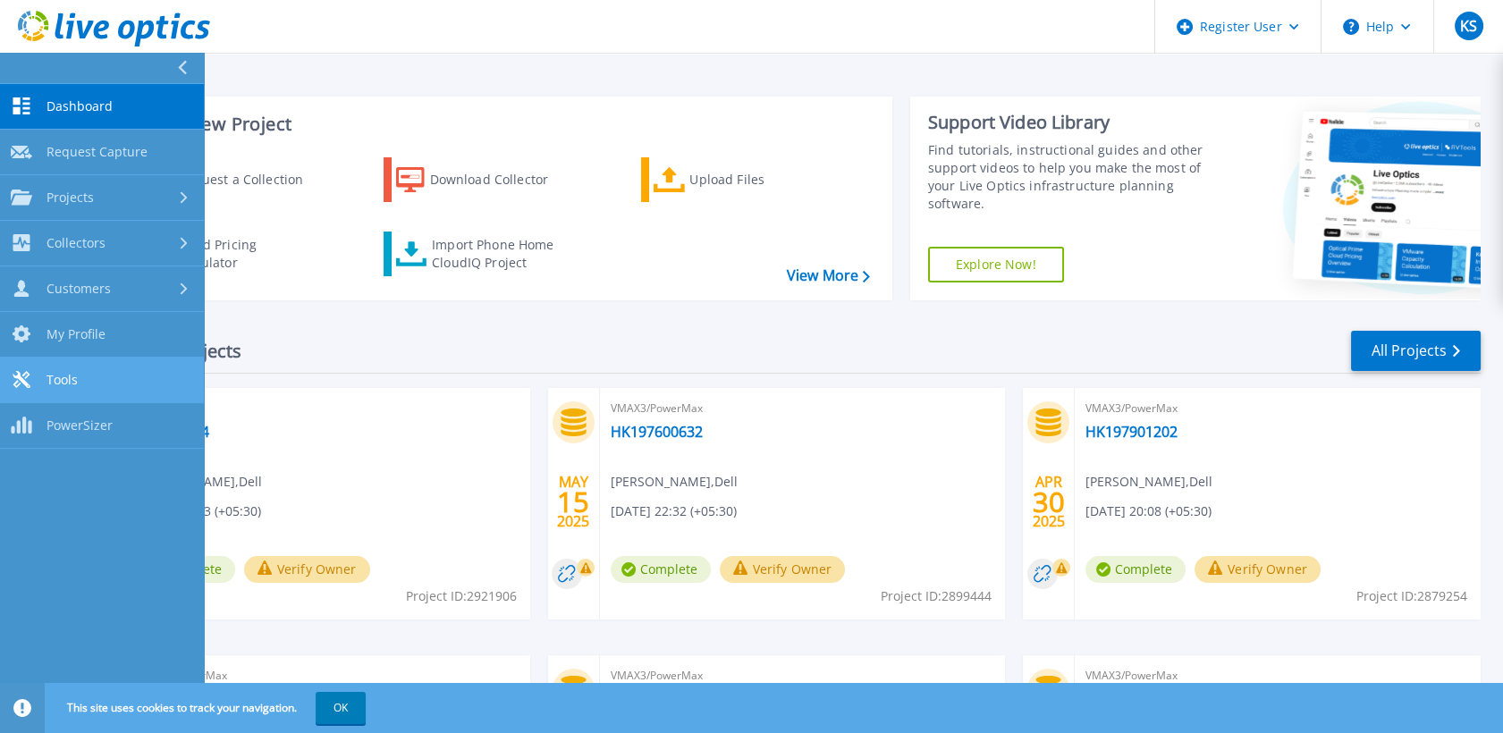
click at [106, 376] on link "Tools Tools" at bounding box center [102, 381] width 204 height 46
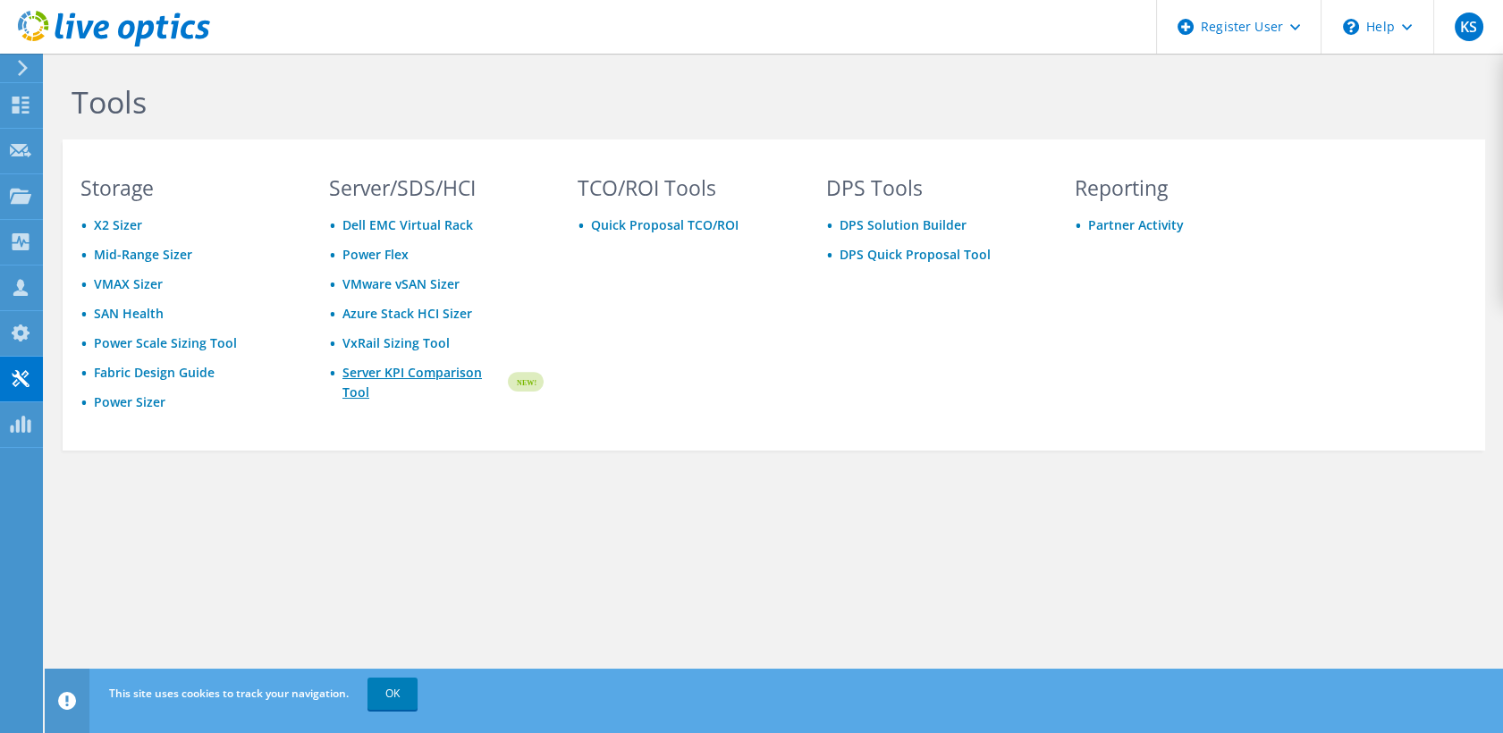
click at [358, 382] on link "Server KPI Comparison Tool" at bounding box center [424, 382] width 163 height 39
click at [401, 381] on link "Server KPI Comparison Tool" at bounding box center [424, 382] width 163 height 39
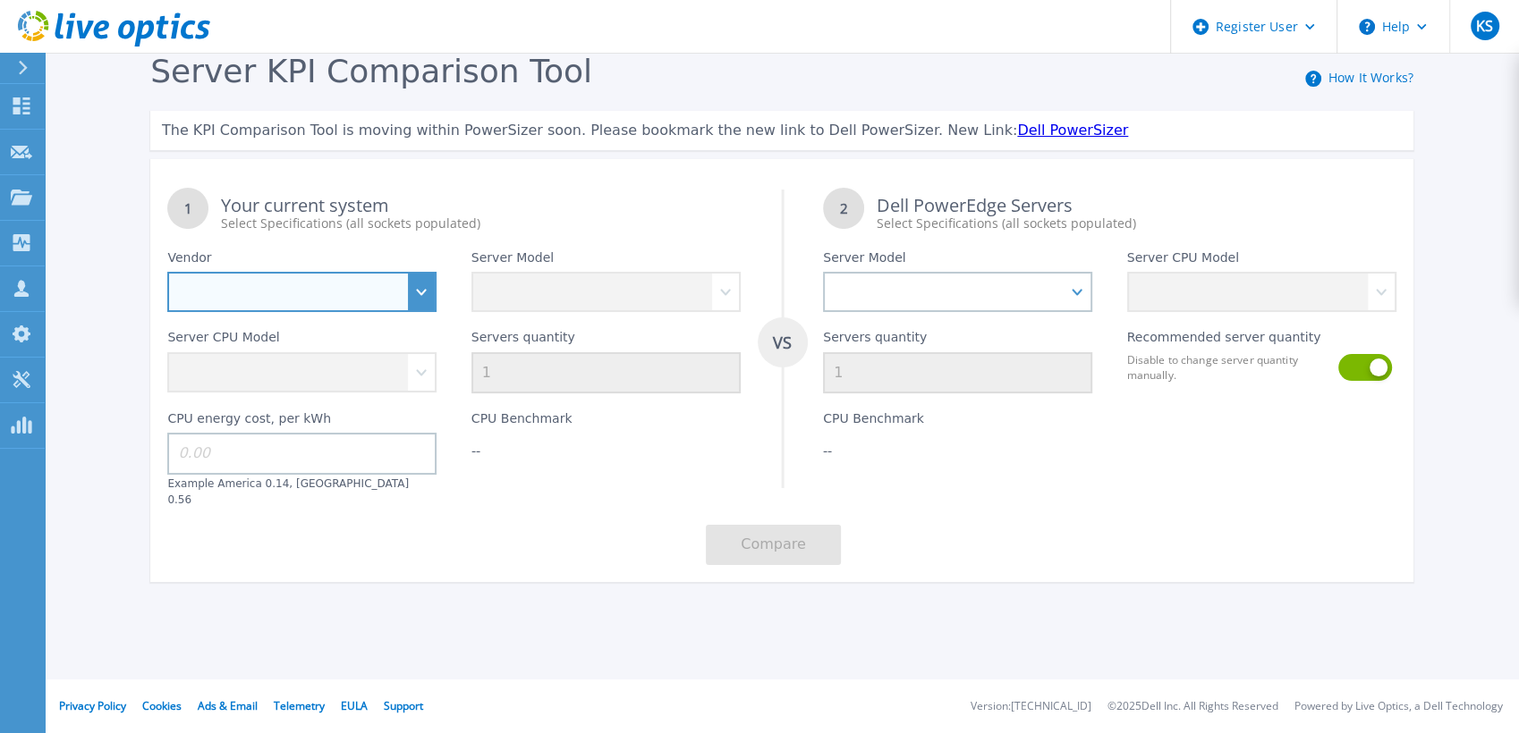
click at [415, 290] on select "Dell HPE Lenovo Supermicro" at bounding box center [301, 292] width 269 height 40
click at [422, 284] on select "Dell HPE Lenovo Supermicro" at bounding box center [301, 292] width 269 height 40
select select "Dell"
click at [167, 273] on select "Dell HPE Lenovo Supermicro" at bounding box center [301, 292] width 269 height 40
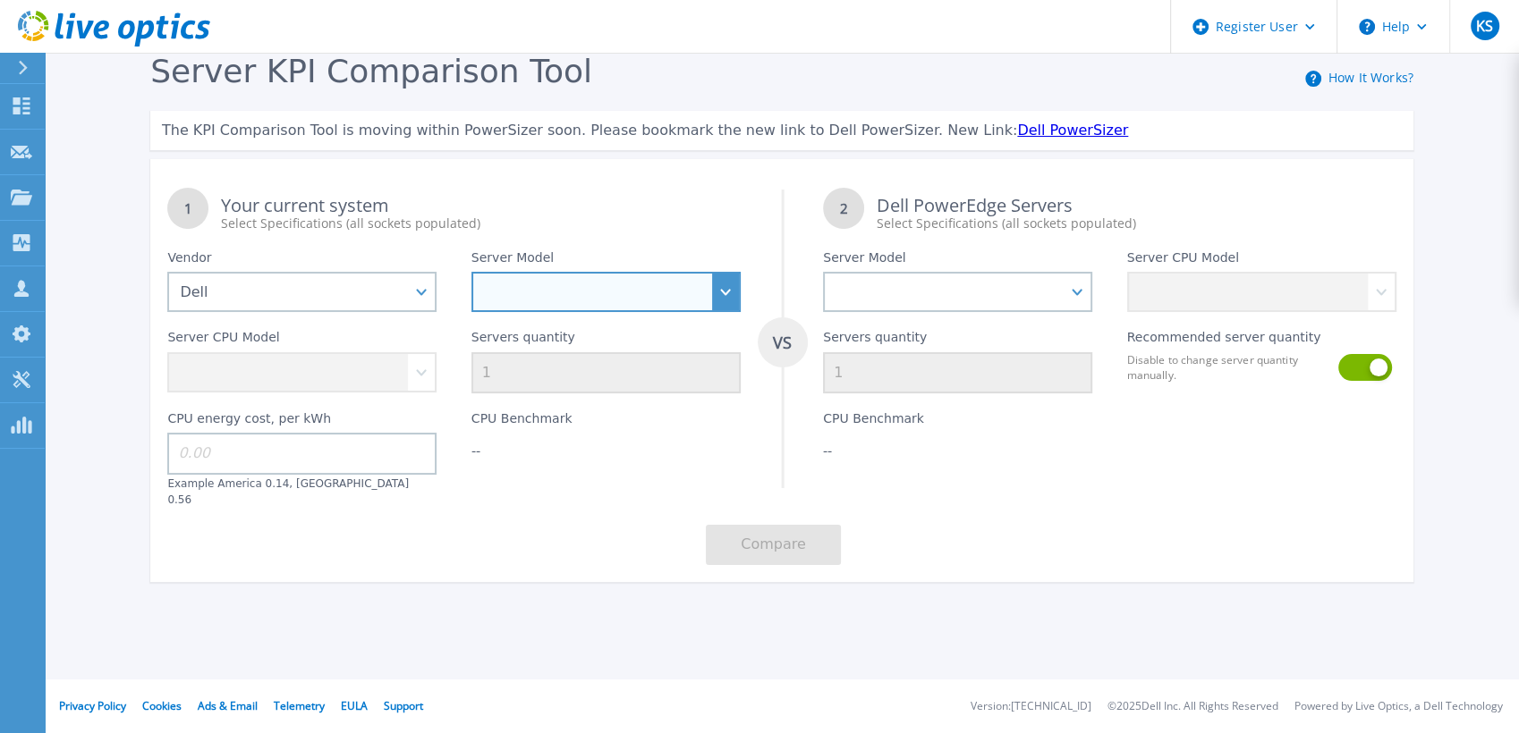
click at [717, 294] on select "PowerEdge C6520 PowerEdge C6525 PowerEdge HS5610 PowerEdge HS5620 PowerEdge R24…" at bounding box center [605, 292] width 269 height 40
select select "PowerEdge R750"
click at [471, 273] on select "PowerEdge C6520 PowerEdge C6525 PowerEdge HS5610 PowerEdge HS5620 PowerEdge R24…" at bounding box center [605, 292] width 269 height 40
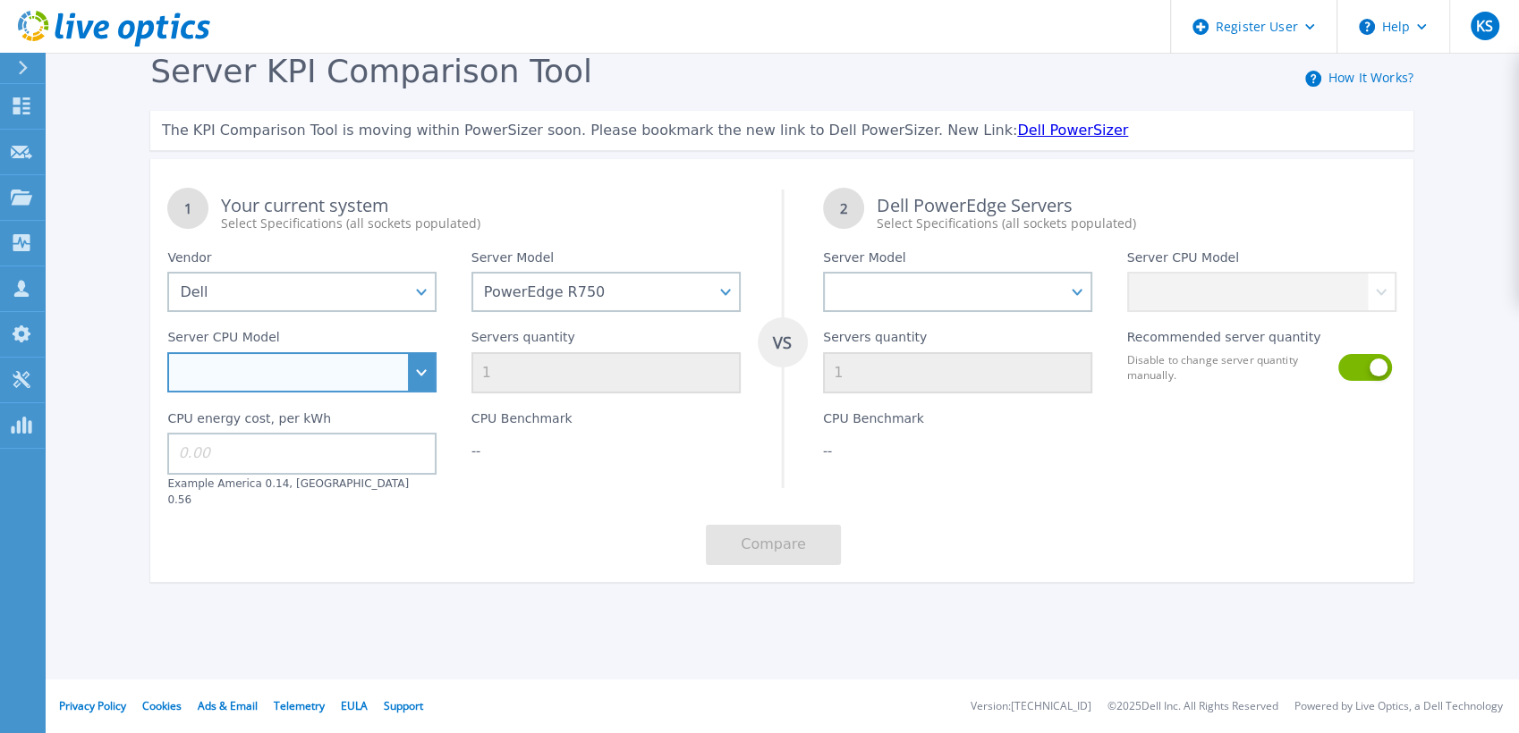
click at [419, 354] on select "Intel Xeon Silver 4309Y 2.8GHz Intel Xeon Silver 4310 2.1GHz Intel Xeon Silver …" at bounding box center [301, 372] width 269 height 40
select select "334201"
click at [167, 353] on select "Intel Xeon Silver 4309Y 2.8GHz Intel Xeon Silver 4310 2.1GHz Intel Xeon Silver …" at bounding box center [301, 372] width 269 height 40
